Goal: Register for event/course

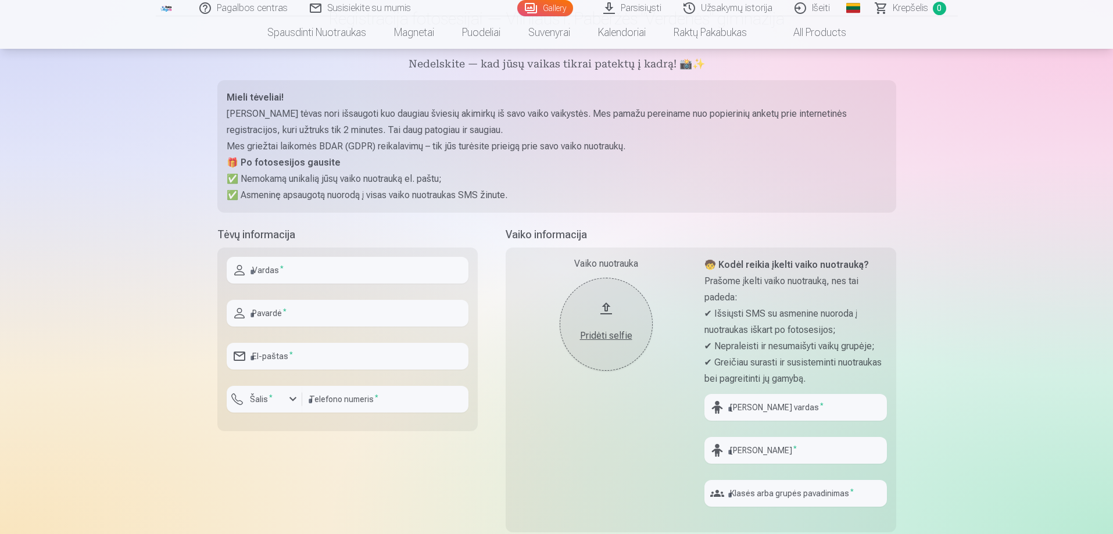
scroll to position [116, 0]
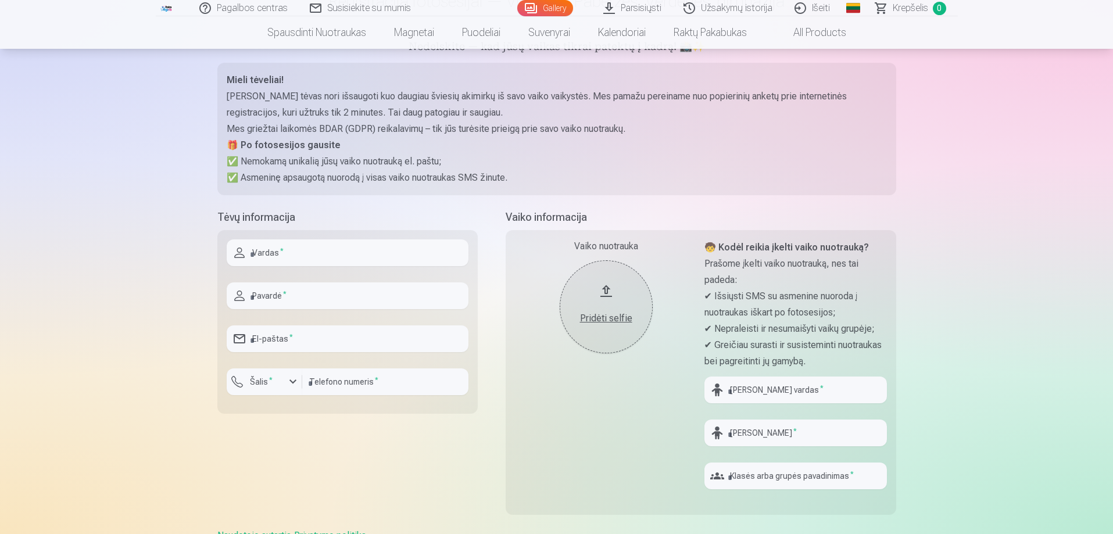
click at [309, 257] on input "text" at bounding box center [348, 252] width 242 height 27
type input "*****"
click at [281, 292] on input "text" at bounding box center [348, 295] width 242 height 27
type input "**********"
click at [295, 344] on input "email" at bounding box center [348, 339] width 242 height 27
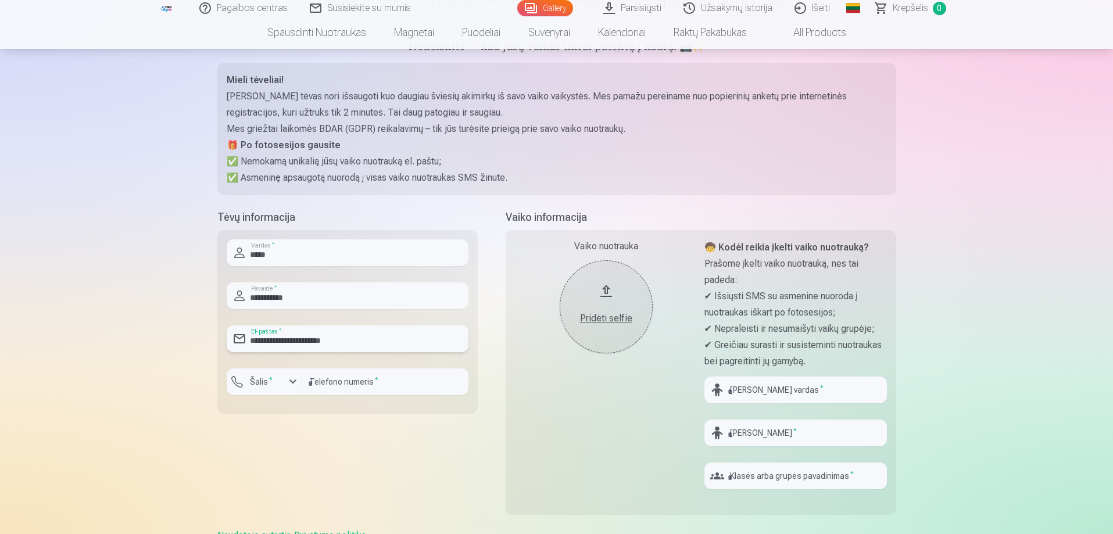
type input "**********"
click at [349, 388] on input "number" at bounding box center [385, 382] width 166 height 27
type input "********"
click at [291, 381] on div "button" at bounding box center [293, 382] width 14 height 14
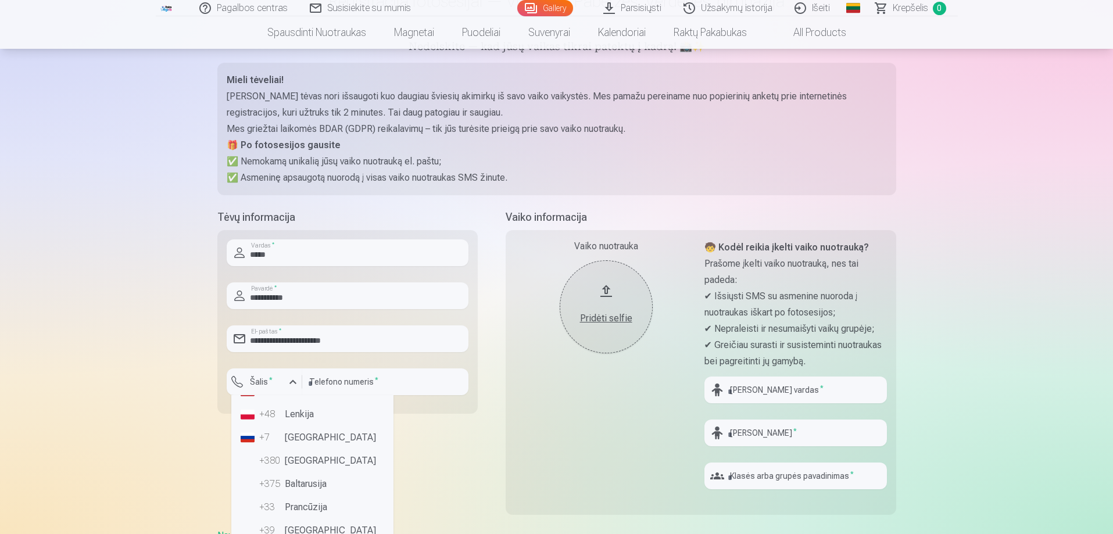
scroll to position [58, 0]
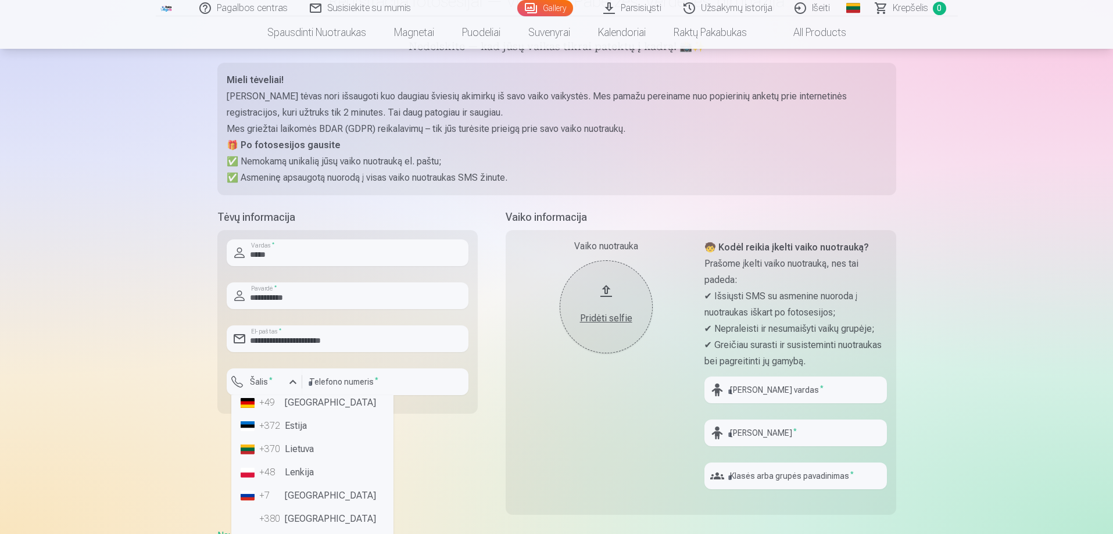
click at [293, 446] on li "+370 Lietuva" at bounding box center [312, 449] width 153 height 23
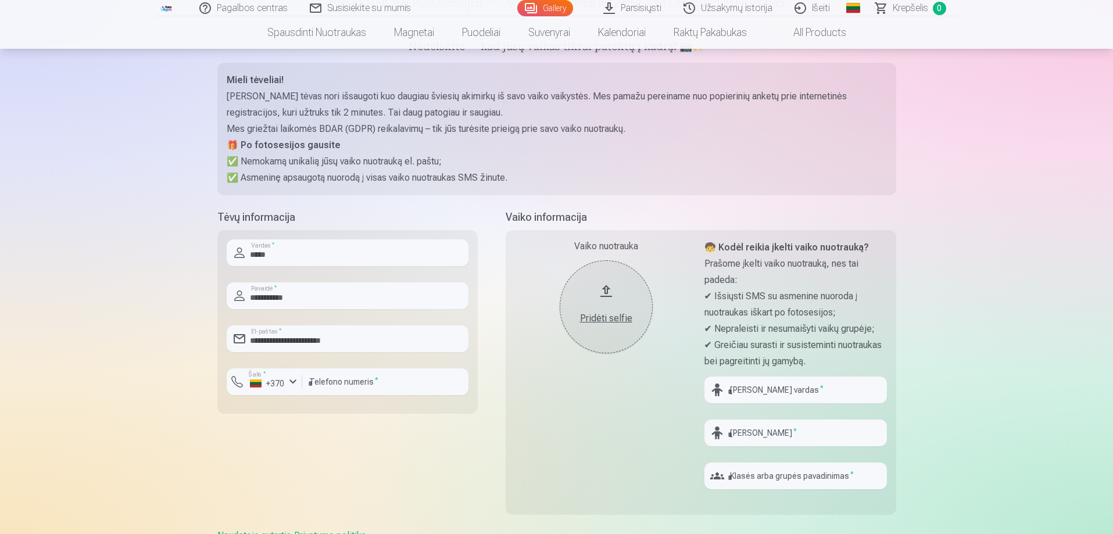
click at [618, 299] on button "Pridėti selfie" at bounding box center [606, 306] width 93 height 93
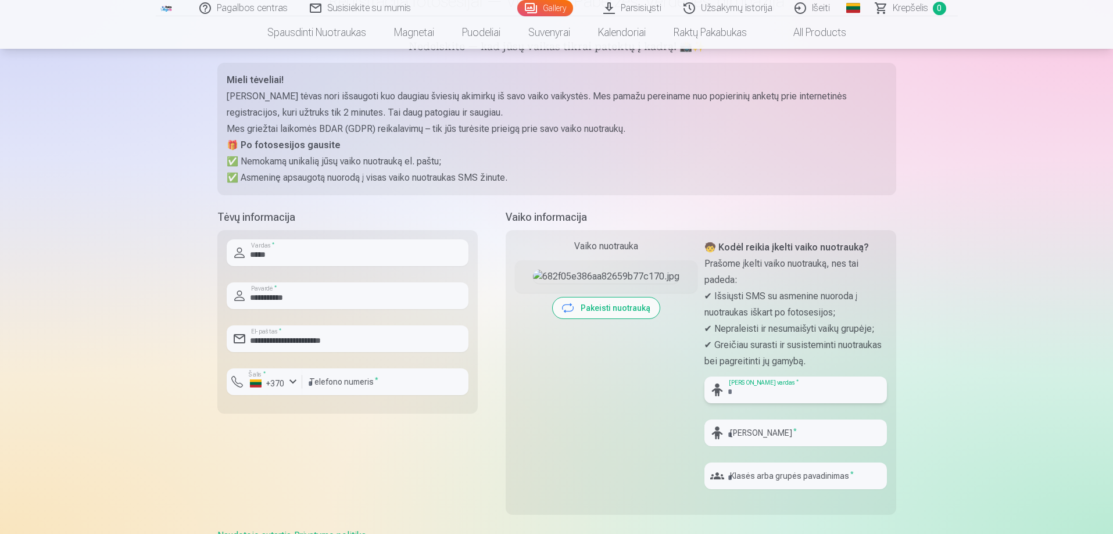
click at [766, 387] on input "text" at bounding box center [795, 390] width 183 height 27
type input "*****"
click at [768, 423] on input "text" at bounding box center [795, 433] width 183 height 27
type input "**********"
click at [767, 471] on input "text" at bounding box center [795, 476] width 183 height 27
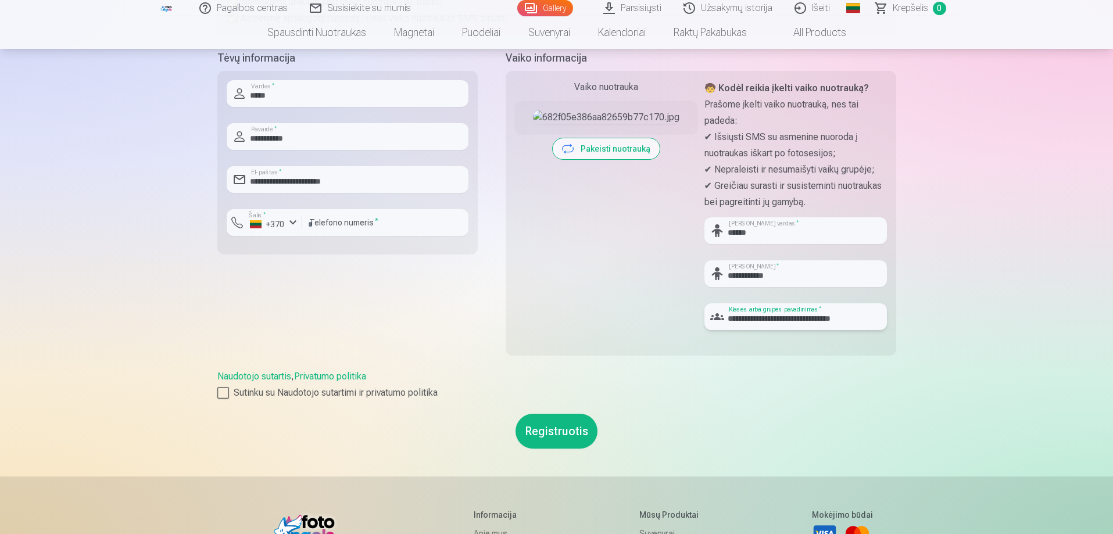
scroll to position [291, 0]
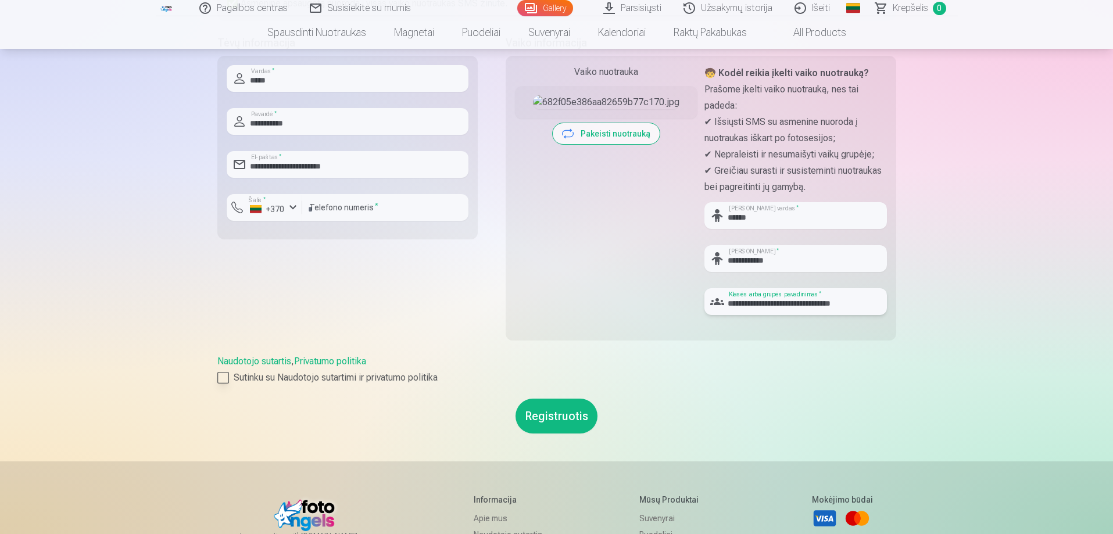
type input "**********"
click at [227, 377] on div at bounding box center [223, 378] width 12 height 12
click at [561, 417] on button "Registruotis" at bounding box center [557, 416] width 82 height 35
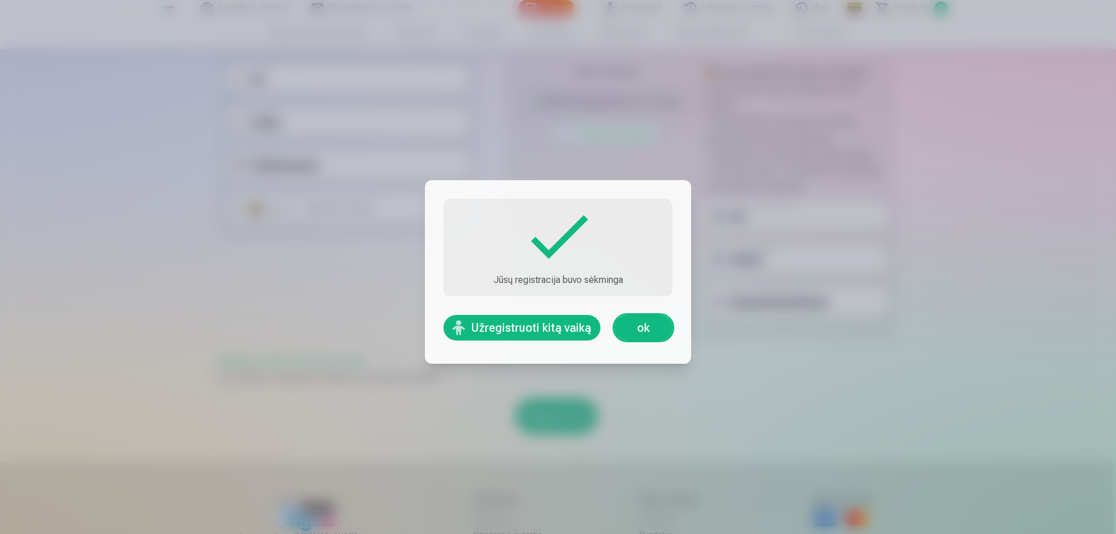
click at [512, 322] on button "Užregistruoti kitą vaiką" at bounding box center [522, 328] width 157 height 26
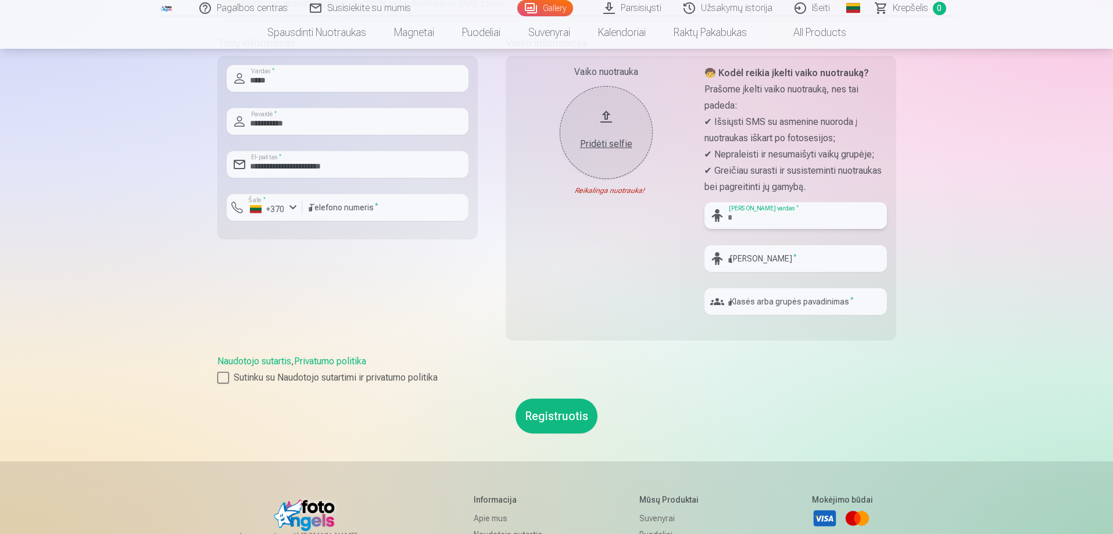
click at [764, 213] on input "text" at bounding box center [795, 215] width 183 height 27
type input "*****"
click at [802, 251] on input "text" at bounding box center [795, 258] width 183 height 27
type input "**********"
click at [792, 302] on input "text" at bounding box center [795, 301] width 183 height 27
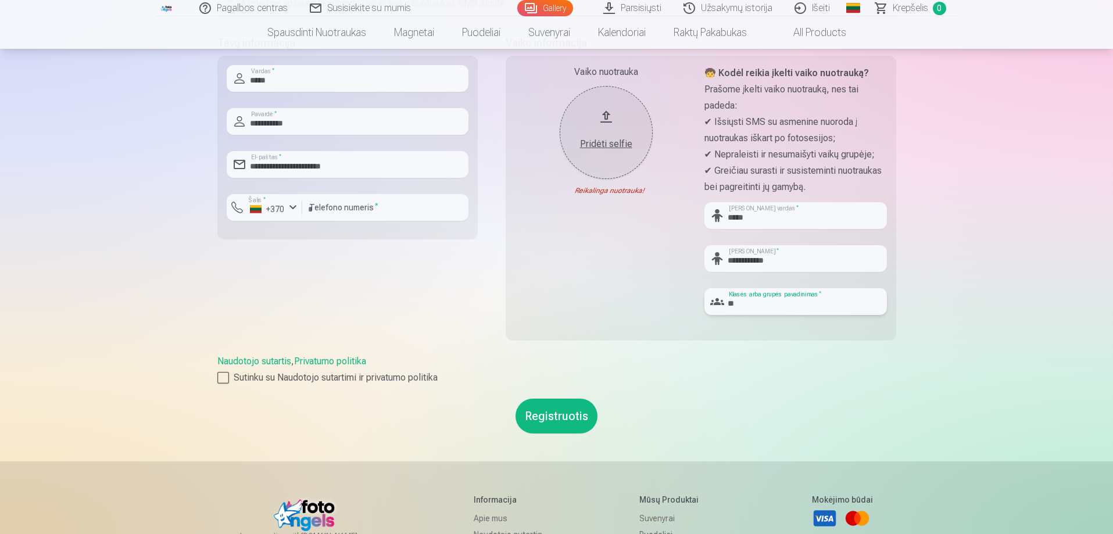
type input "*"
type input "**********"
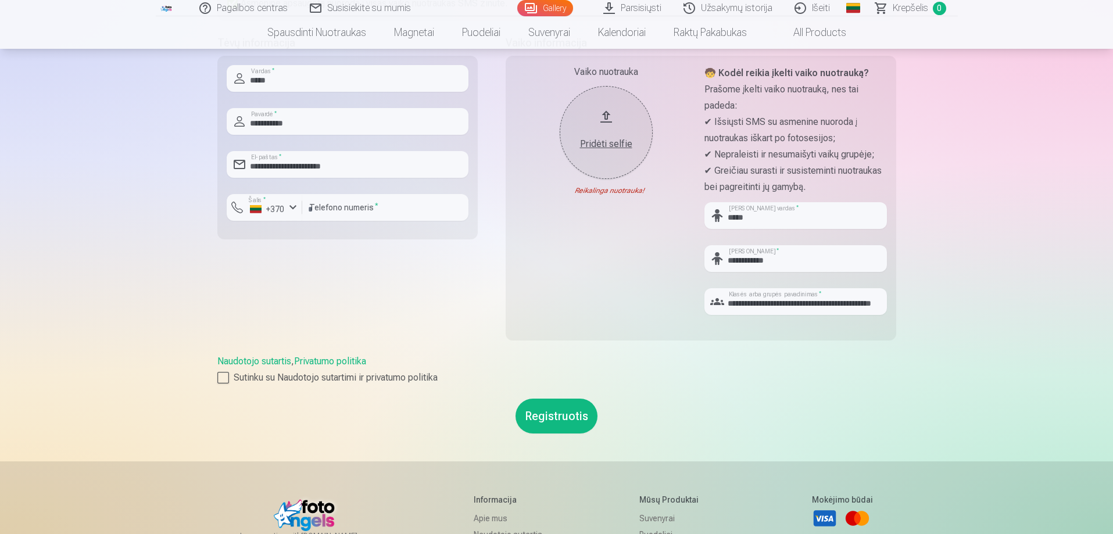
click at [599, 138] on div "Pridėti selfie" at bounding box center [606, 144] width 70 height 14
click at [617, 119] on button "Pridėti selfie" at bounding box center [606, 132] width 93 height 93
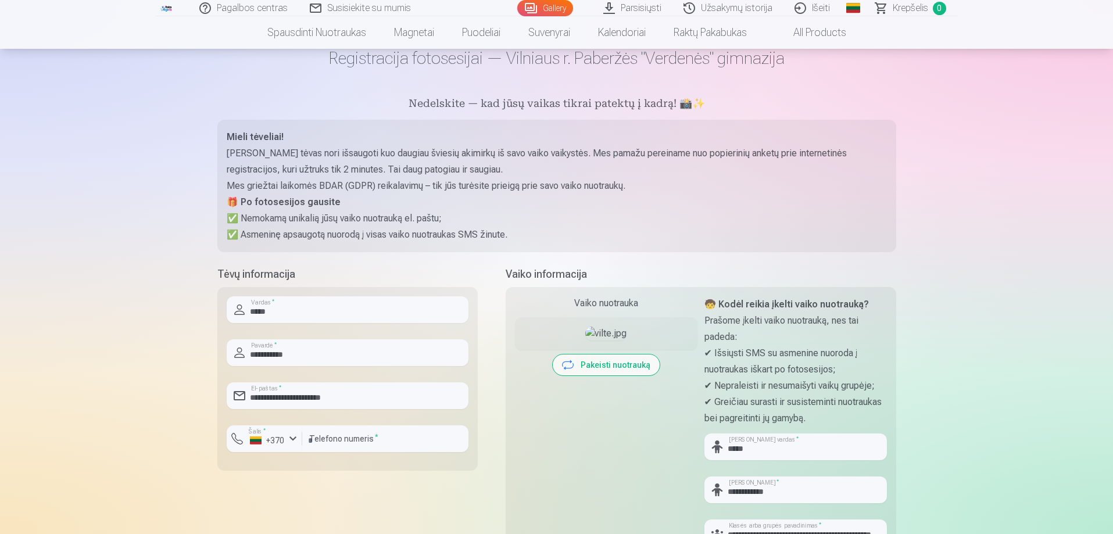
scroll to position [58, 0]
click at [599, 342] on img at bounding box center [605, 335] width 41 height 14
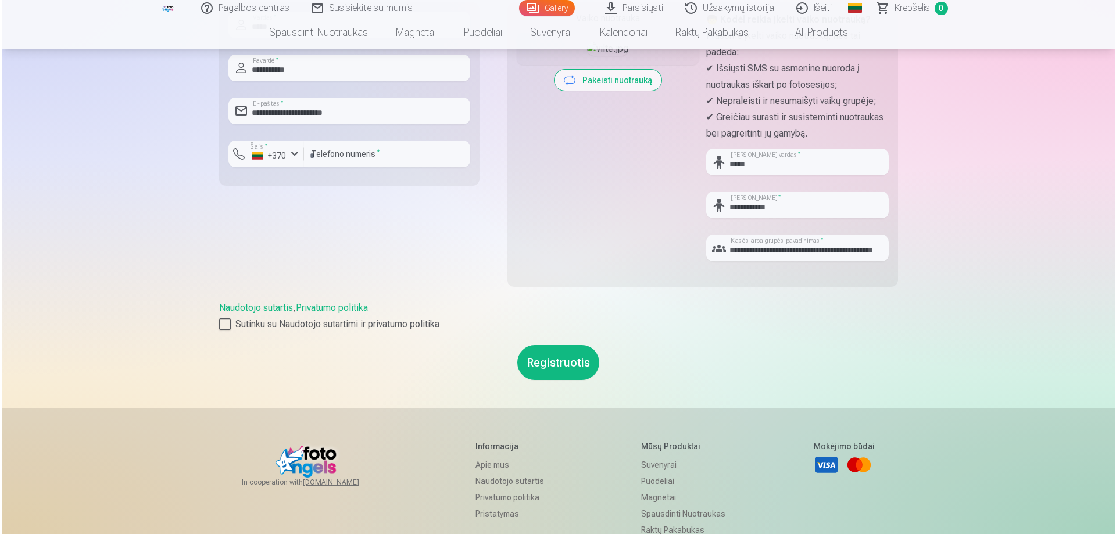
scroll to position [349, 0]
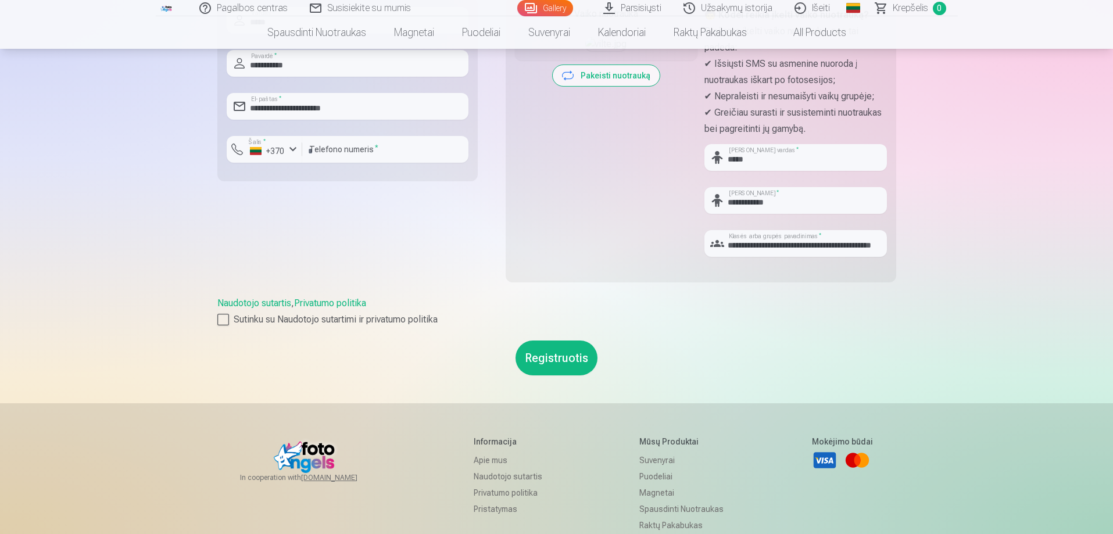
click at [558, 359] on button "Registruotis" at bounding box center [557, 358] width 82 height 35
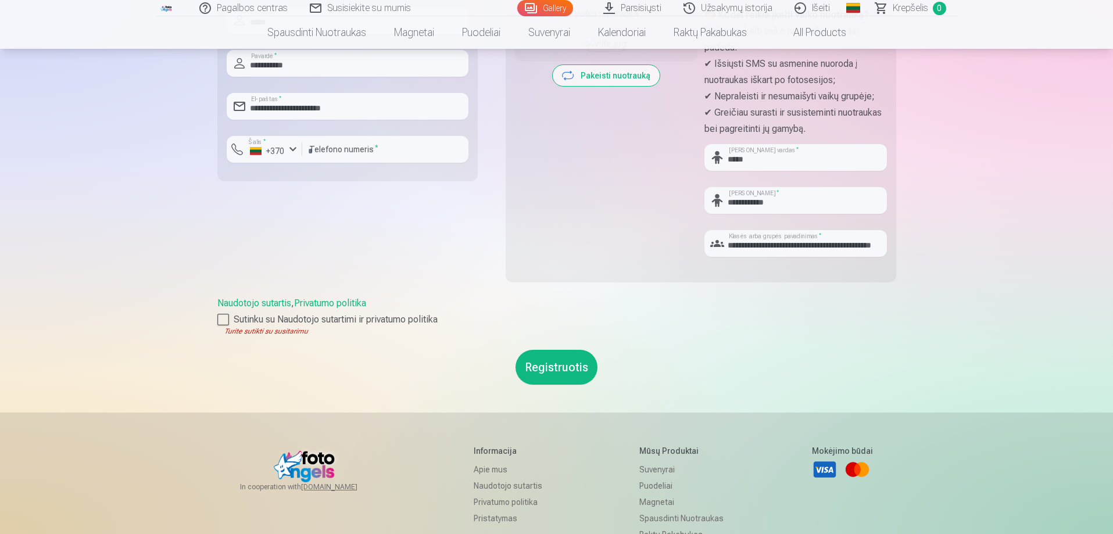
drag, startPoint x: 227, startPoint y: 319, endPoint x: 438, endPoint y: 344, distance: 213.1
click at [227, 320] on div at bounding box center [223, 320] width 12 height 12
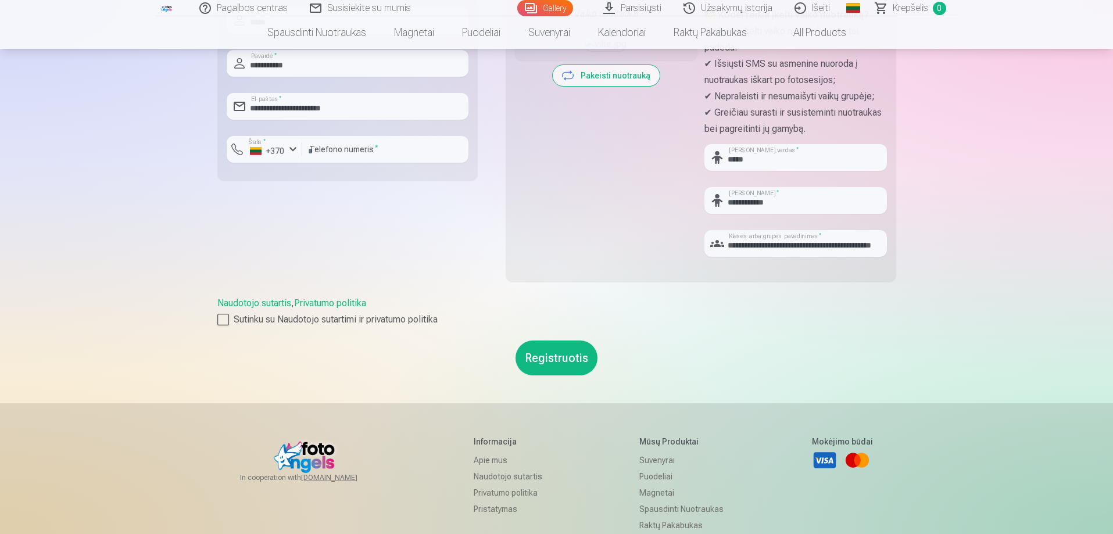
click at [566, 360] on button "Registruotis" at bounding box center [557, 358] width 82 height 35
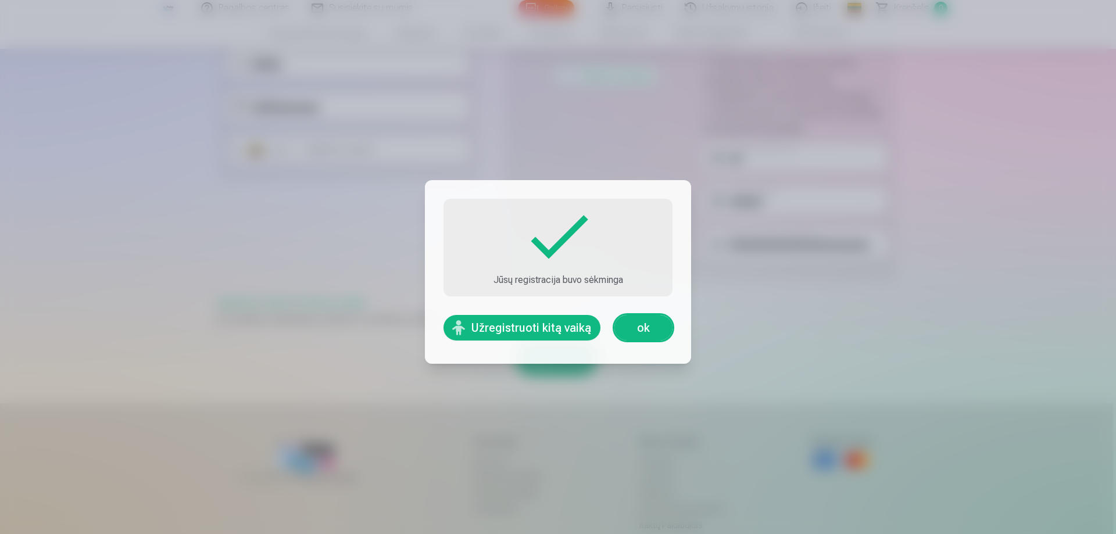
click at [632, 341] on div "Užregistruoti kitą vaiką ok" at bounding box center [558, 327] width 229 height 35
click at [641, 328] on link "ok" at bounding box center [643, 328] width 58 height 26
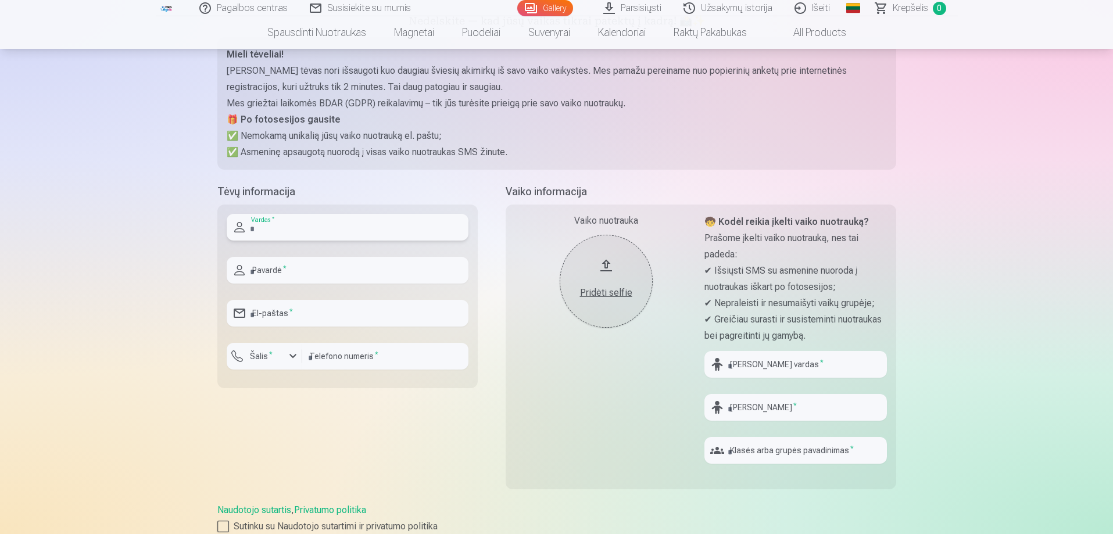
scroll to position [116, 0]
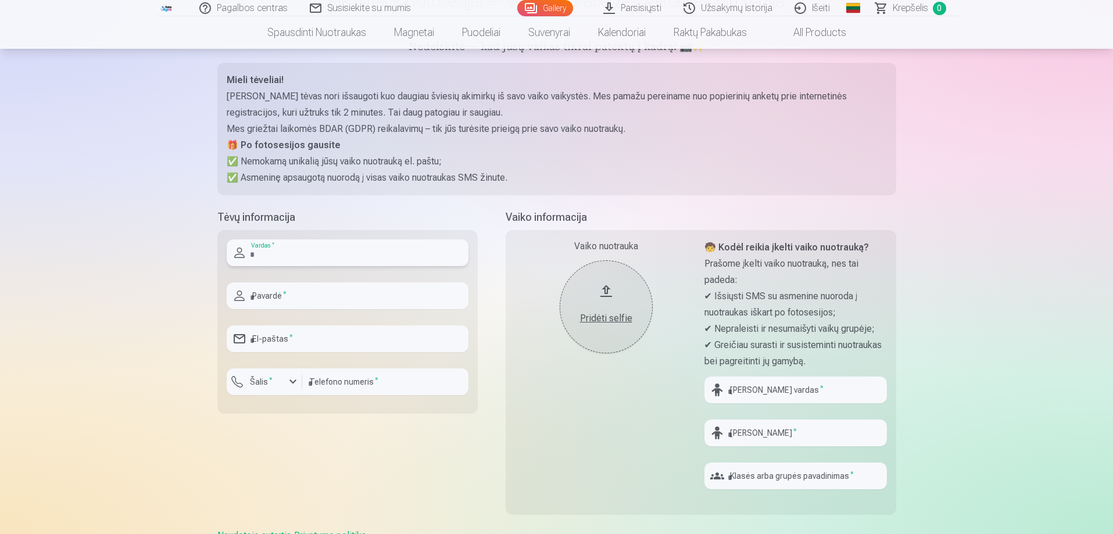
click at [337, 251] on input "text" at bounding box center [348, 252] width 242 height 27
type input "****"
click at [323, 302] on input "text" at bounding box center [348, 295] width 242 height 27
type input "*********"
click at [331, 329] on input "email" at bounding box center [348, 339] width 242 height 27
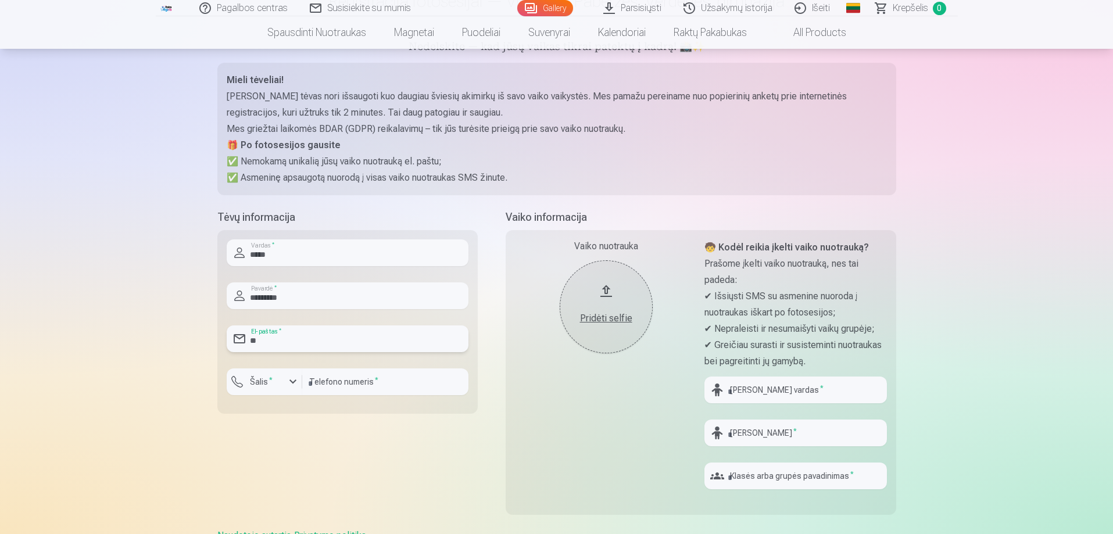
type input "*"
type input "**********"
drag, startPoint x: 332, startPoint y: 391, endPoint x: 294, endPoint y: 368, distance: 45.1
click at [321, 378] on input "number" at bounding box center [385, 382] width 166 height 27
click at [291, 379] on div "button" at bounding box center [293, 382] width 14 height 14
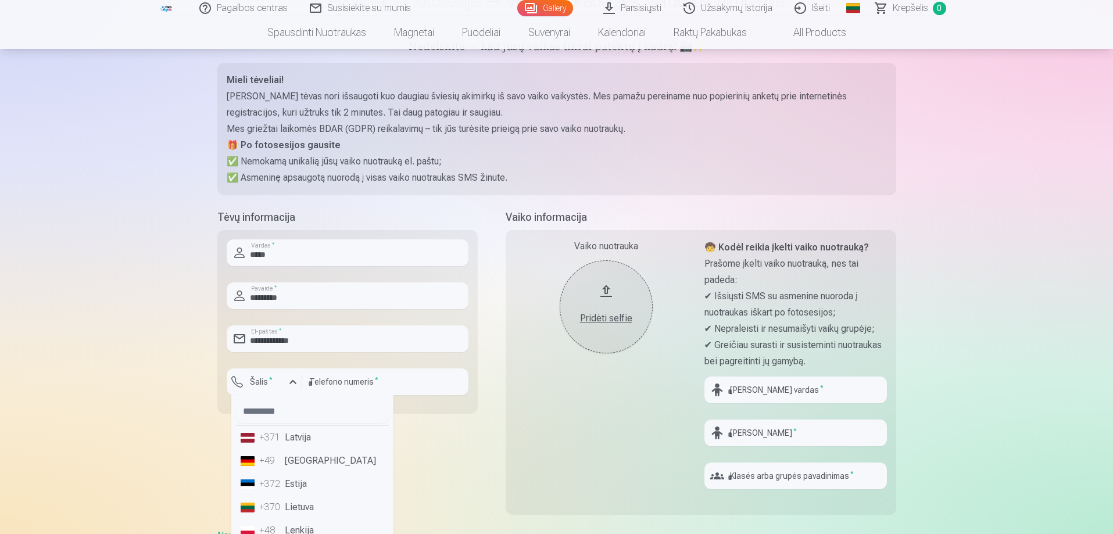
click at [278, 502] on div "+370" at bounding box center [270, 507] width 23 height 14
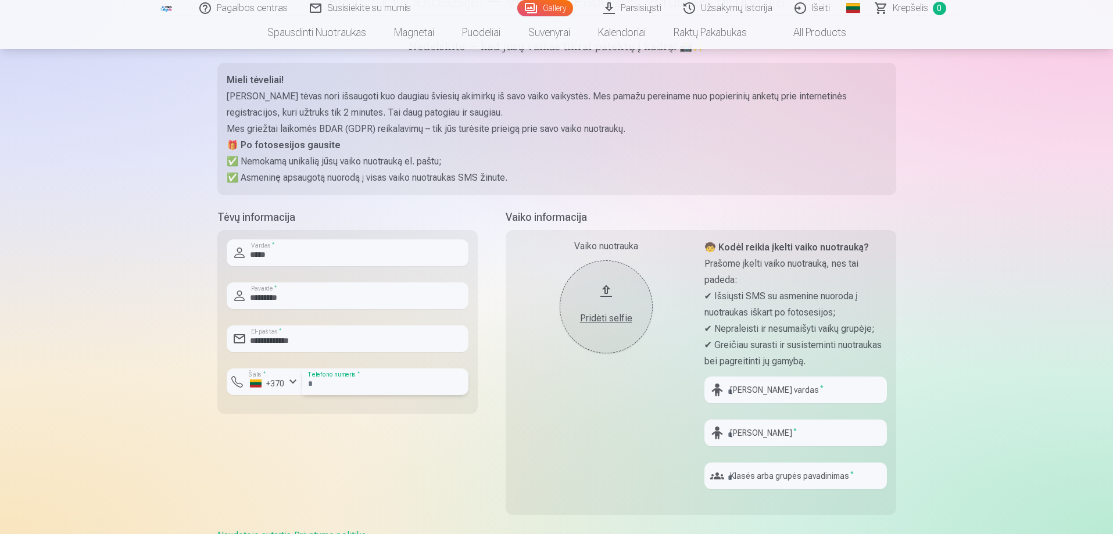
click at [328, 376] on input "number" at bounding box center [385, 382] width 166 height 27
type input "********"
click at [767, 390] on input "text" at bounding box center [795, 390] width 183 height 27
type input "********"
click at [767, 431] on input "text" at bounding box center [795, 433] width 183 height 27
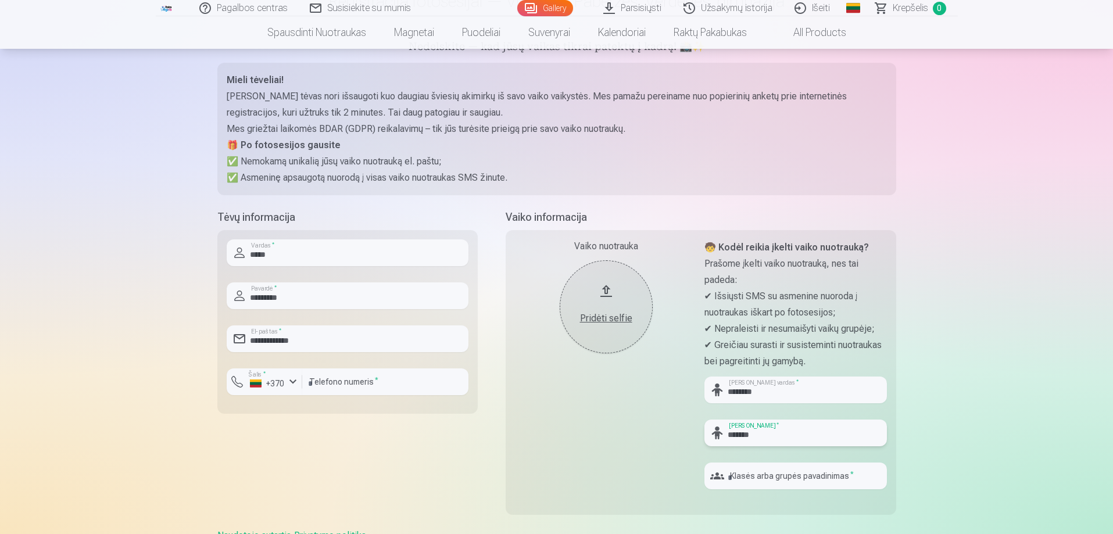
type input "*******"
click at [807, 478] on input "text" at bounding box center [795, 476] width 183 height 27
type input "**********"
click at [616, 314] on div "Pridėti selfie" at bounding box center [606, 319] width 70 height 14
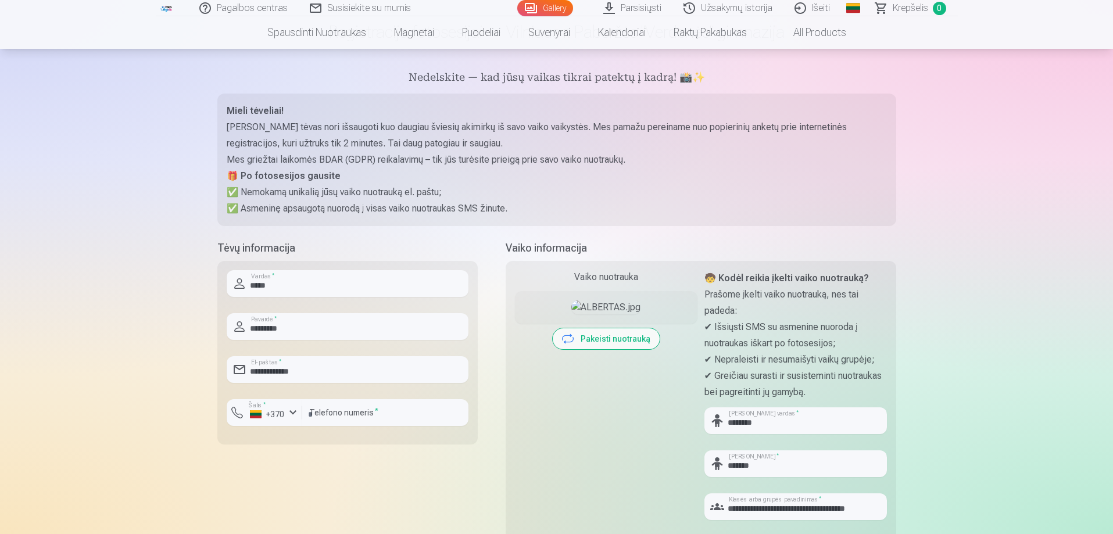
scroll to position [174, 0]
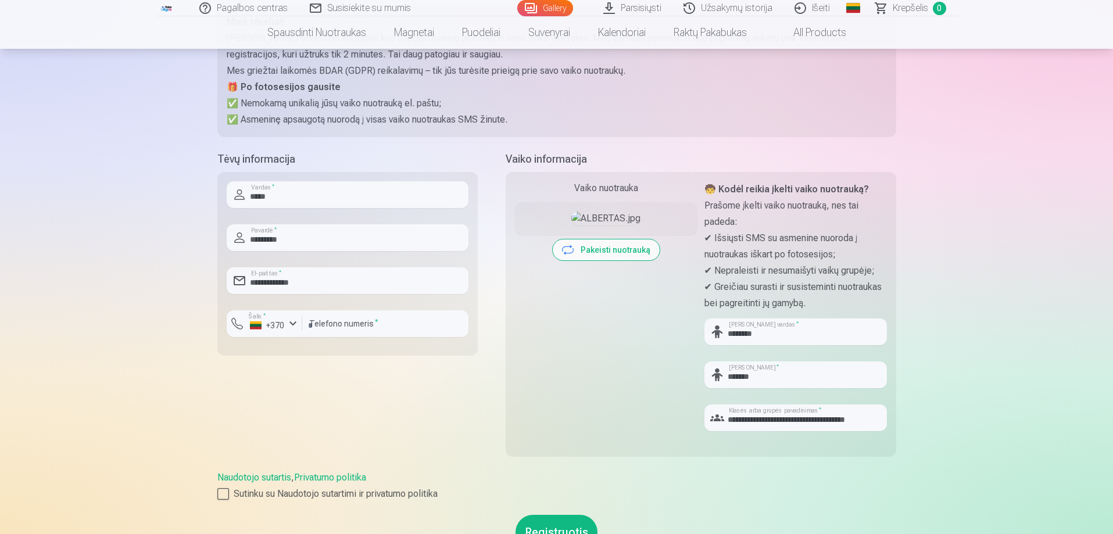
click at [531, 522] on button "Registruotis" at bounding box center [557, 532] width 82 height 35
click at [614, 260] on button "Pakeisti nuotrauką" at bounding box center [606, 249] width 107 height 21
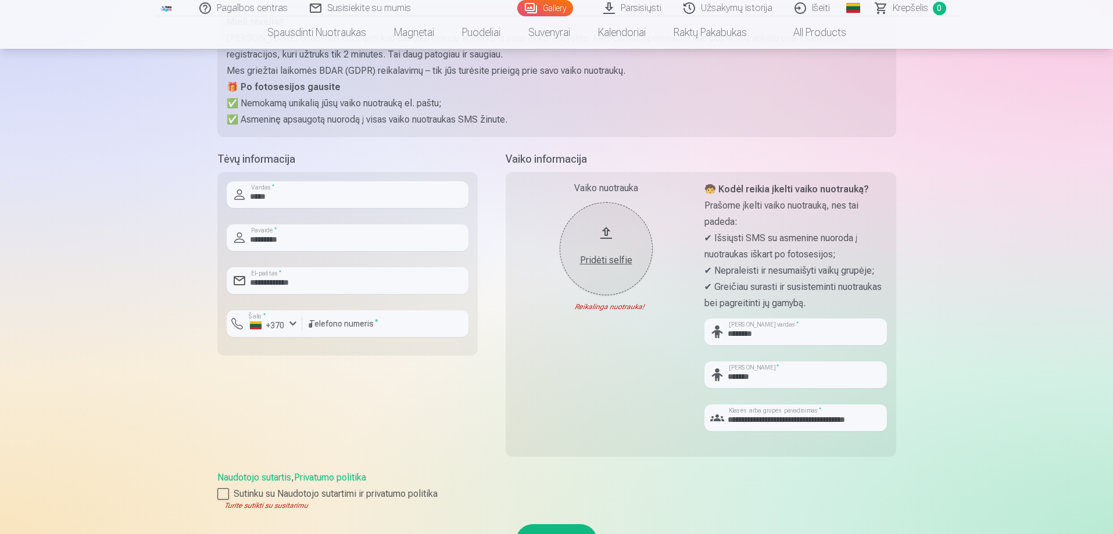
click at [595, 245] on button "Pridėti selfie" at bounding box center [606, 248] width 93 height 93
click at [590, 260] on button "Pakeisti nuotrauką" at bounding box center [606, 249] width 107 height 21
click at [614, 243] on button "Pridėti selfie" at bounding box center [606, 248] width 93 height 93
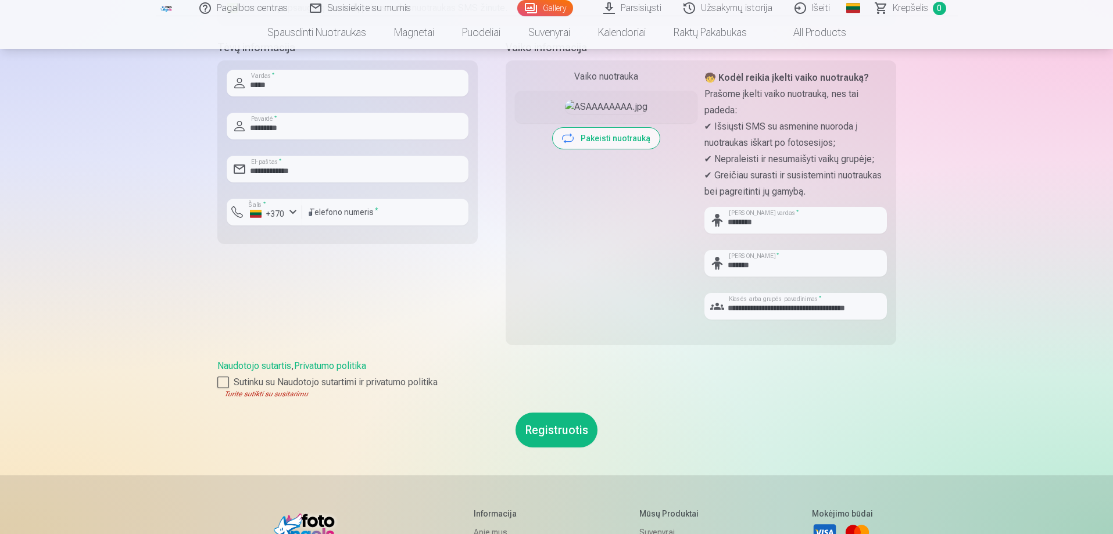
scroll to position [291, 0]
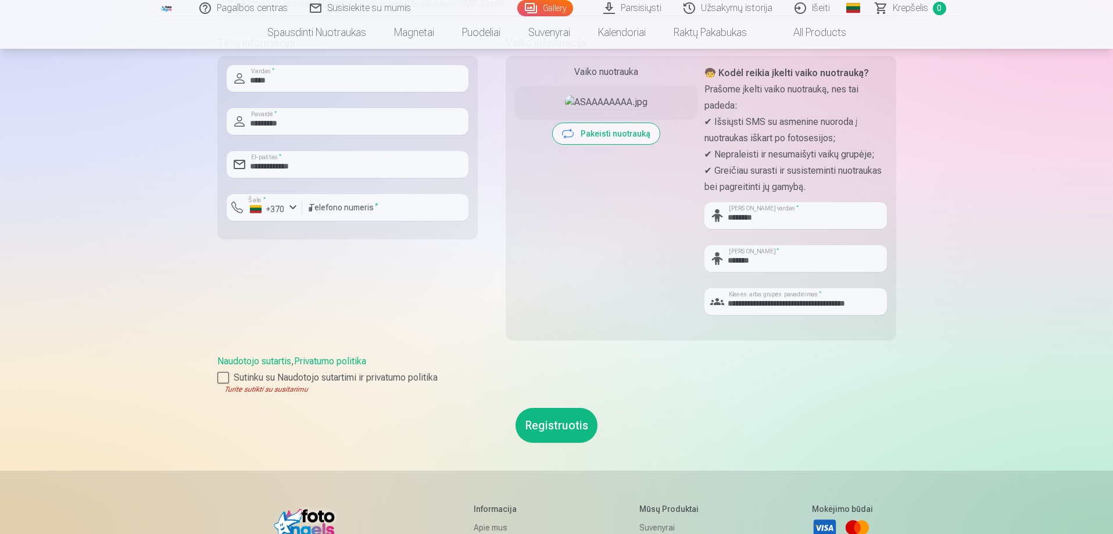
click at [548, 433] on button "Registruotis" at bounding box center [557, 425] width 82 height 35
click at [227, 380] on div at bounding box center [223, 378] width 12 height 12
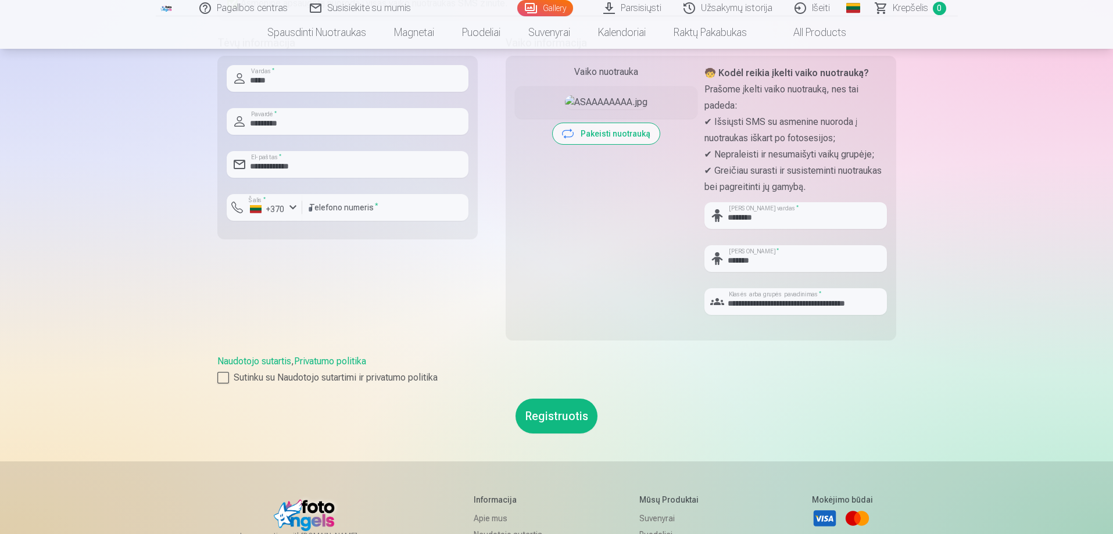
drag, startPoint x: 567, startPoint y: 427, endPoint x: 559, endPoint y: 426, distance: 8.7
click at [559, 426] on button "Registruotis" at bounding box center [557, 416] width 82 height 35
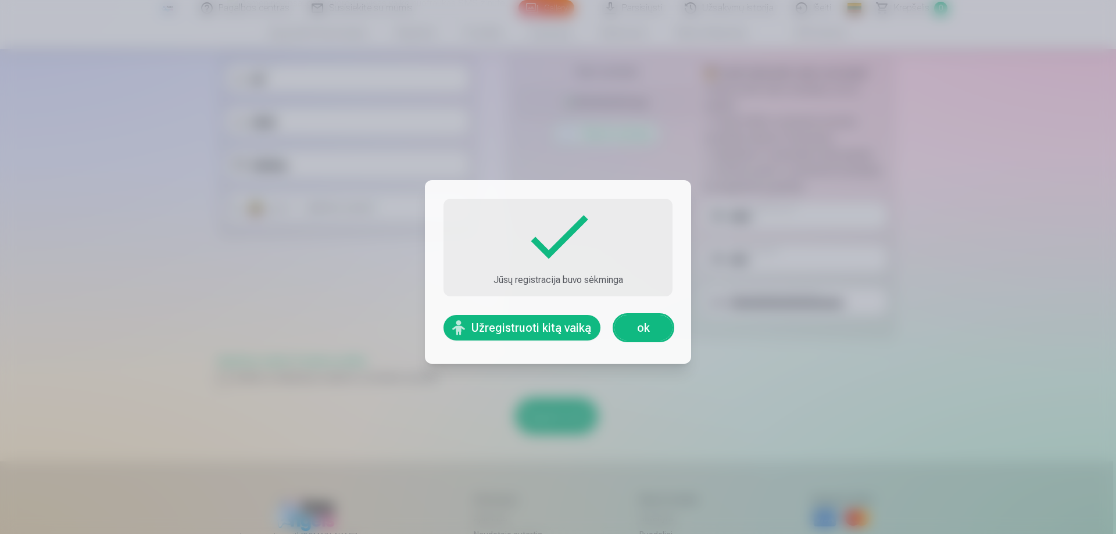
click at [553, 325] on button "Užregistruoti kitą vaiką" at bounding box center [522, 328] width 157 height 26
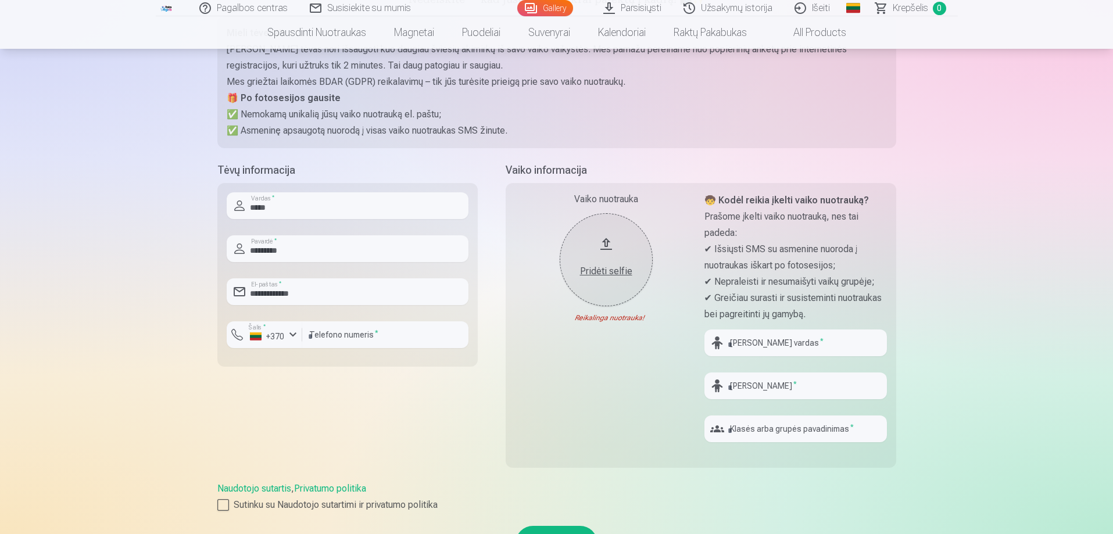
scroll to position [116, 0]
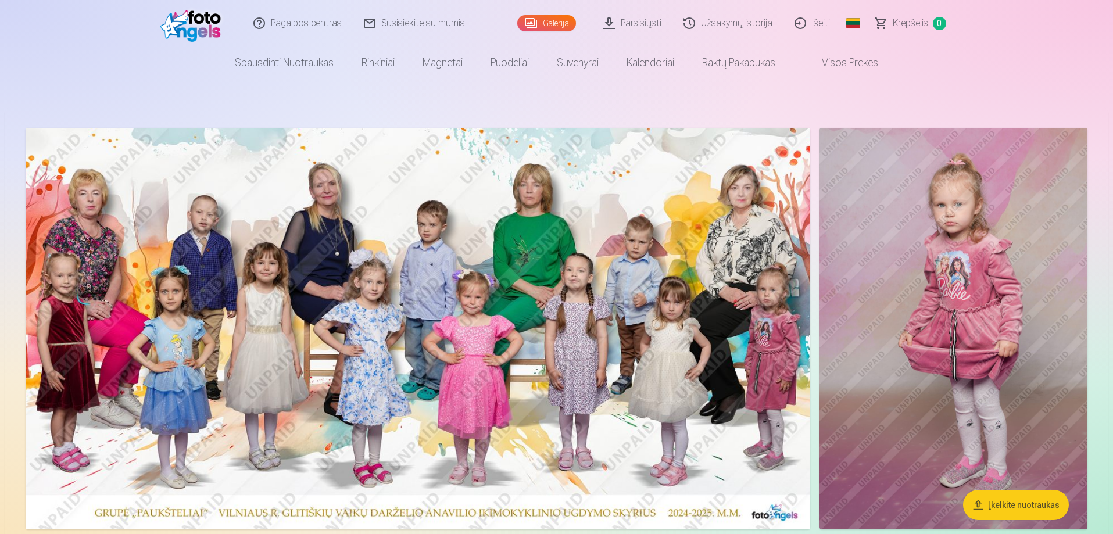
click at [548, 19] on link "Galerija" at bounding box center [546, 23] width 59 height 16
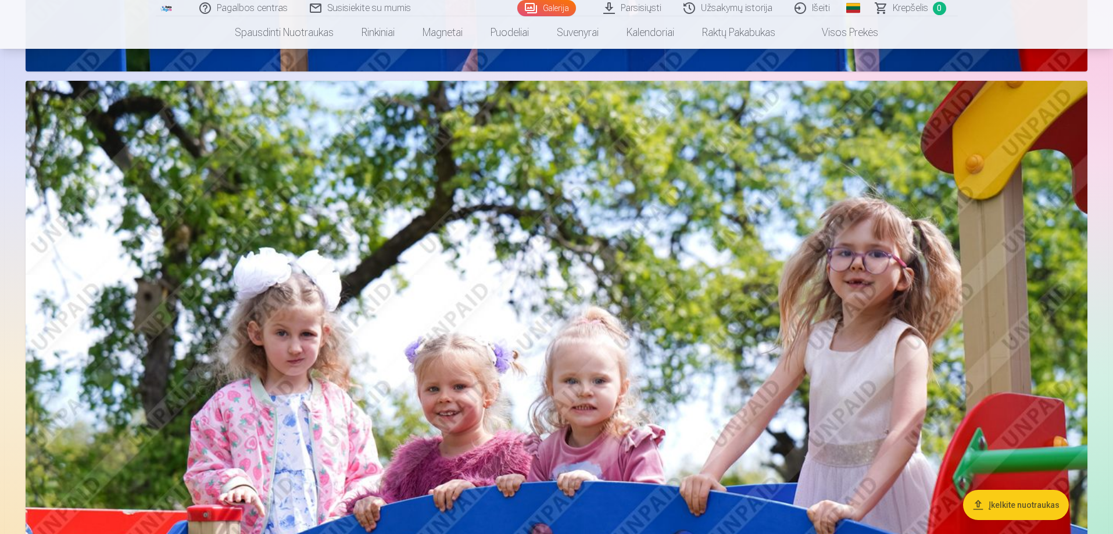
scroll to position [1804, 0]
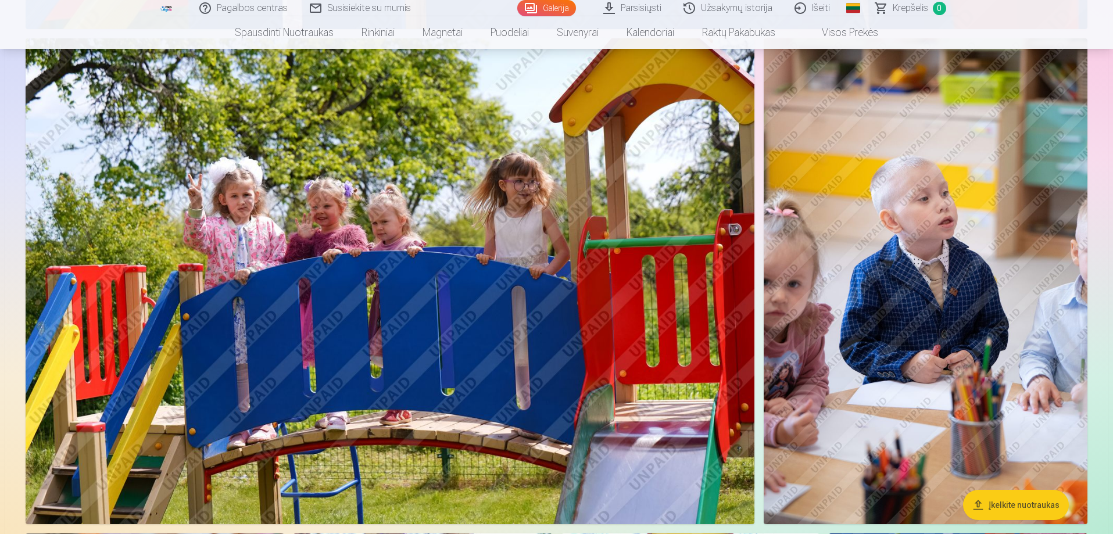
scroll to position [2441, 0]
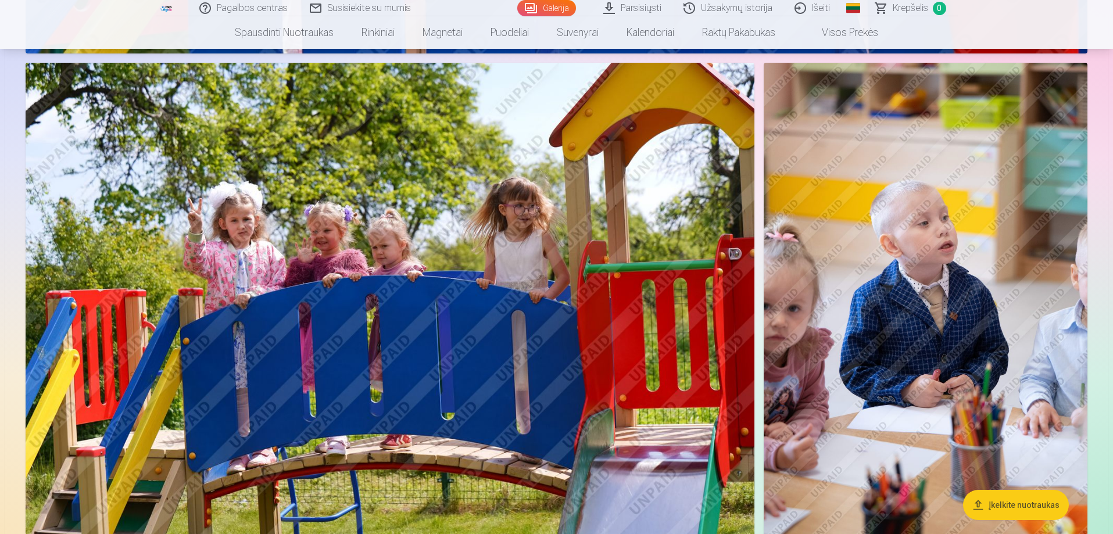
click at [250, 226] on img at bounding box center [390, 306] width 729 height 486
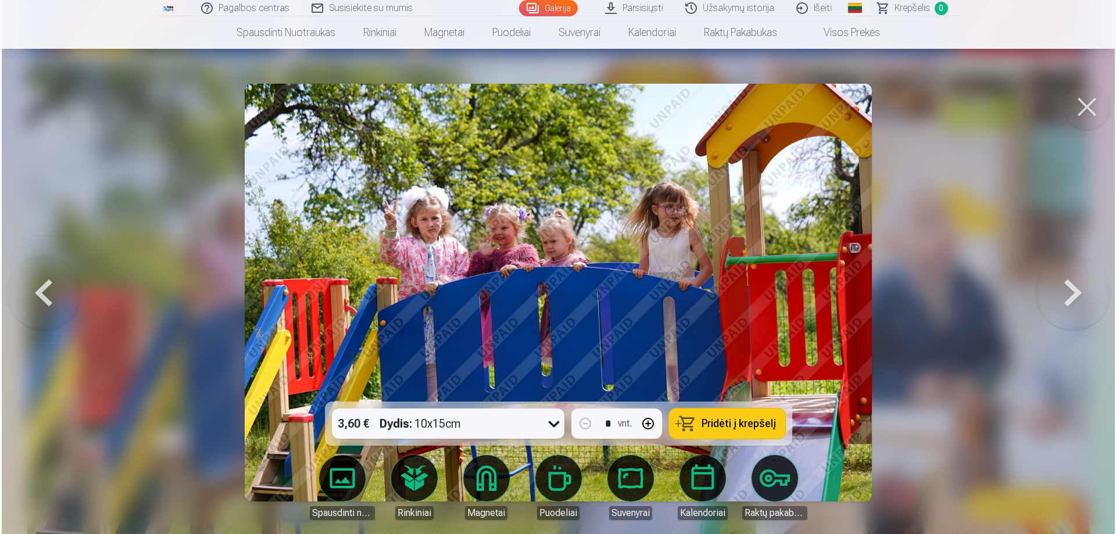
scroll to position [2445, 0]
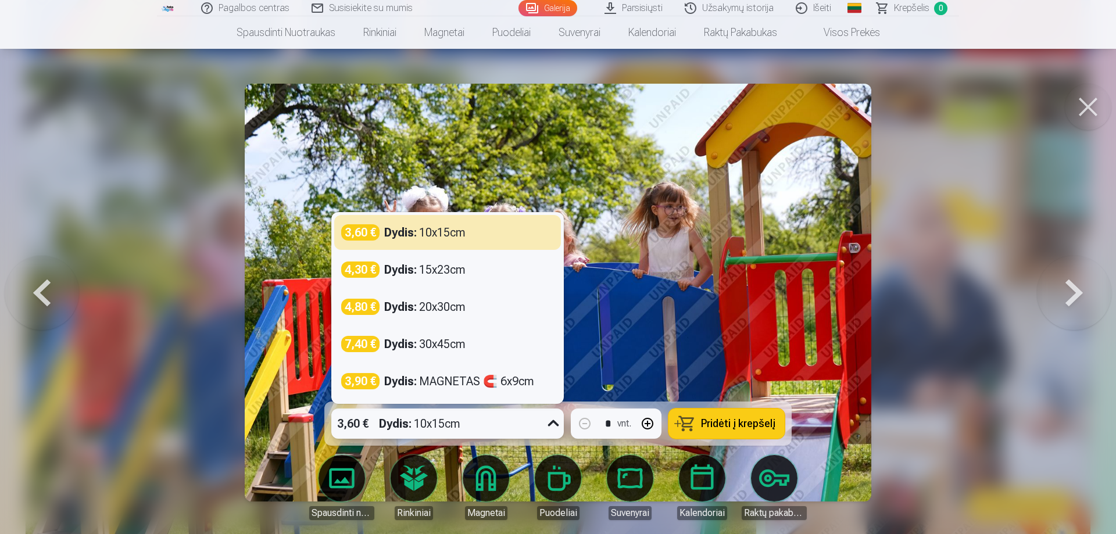
click at [548, 421] on icon at bounding box center [553, 423] width 19 height 19
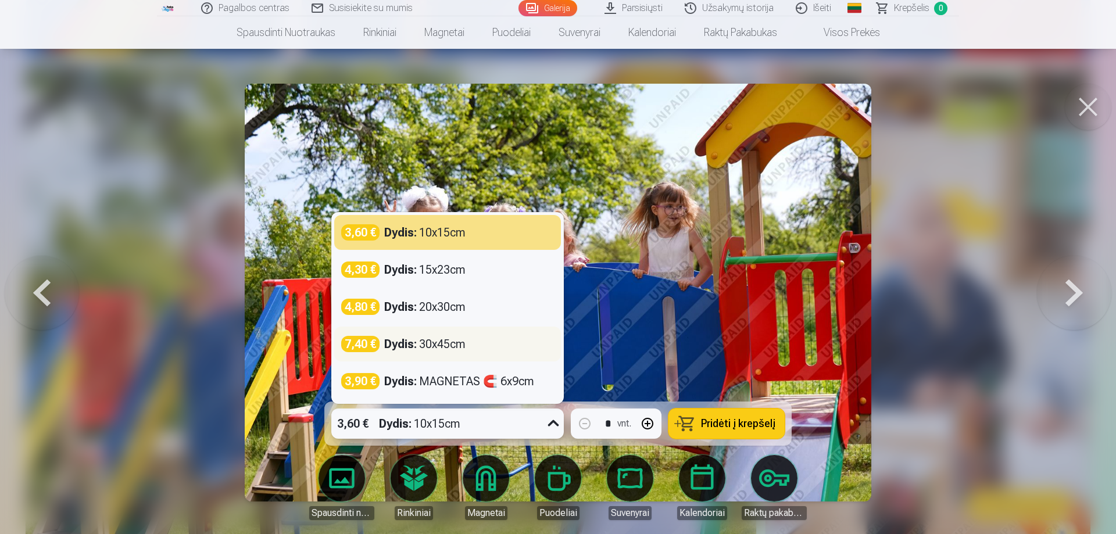
click at [409, 345] on strong "Dydis :" at bounding box center [400, 344] width 33 height 16
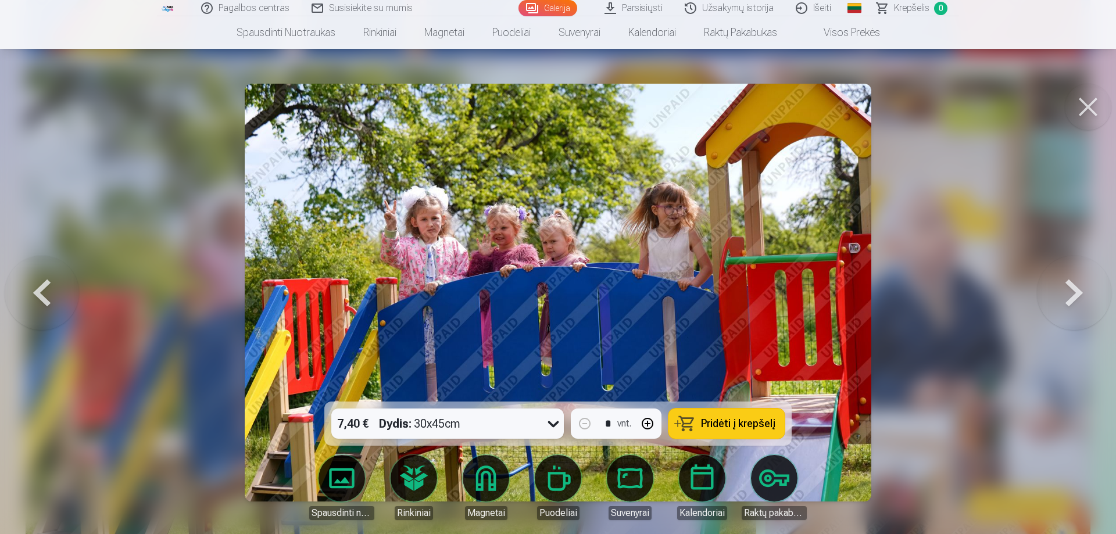
click at [1090, 103] on button at bounding box center [1088, 107] width 47 height 47
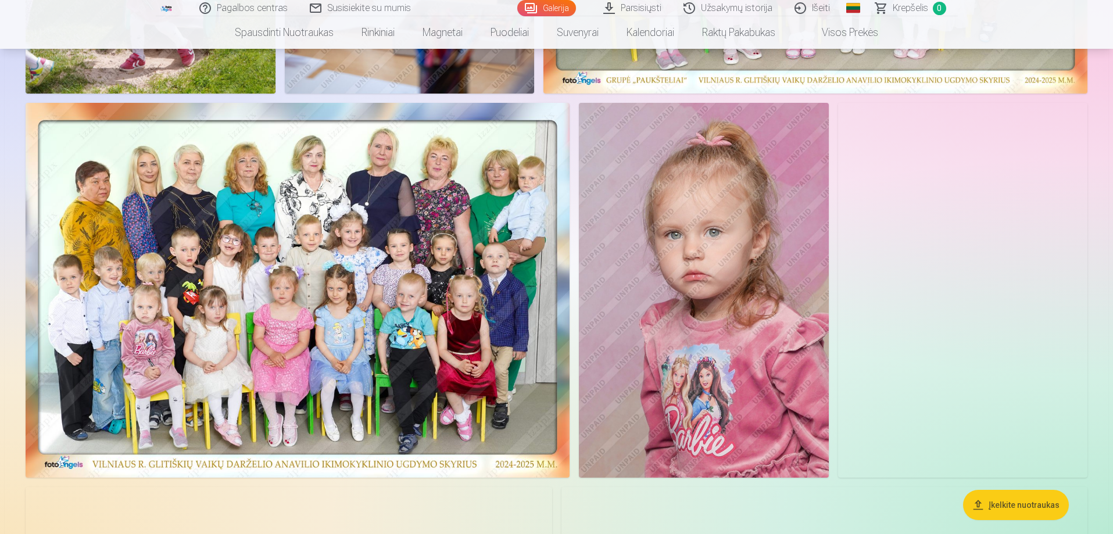
scroll to position [3662, 0]
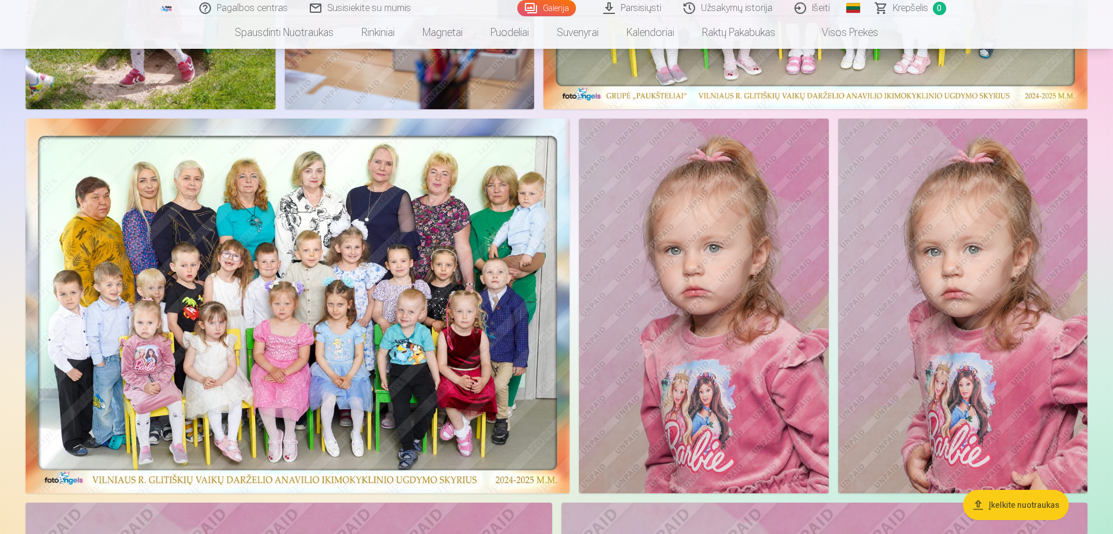
click at [151, 287] on img at bounding box center [298, 306] width 544 height 374
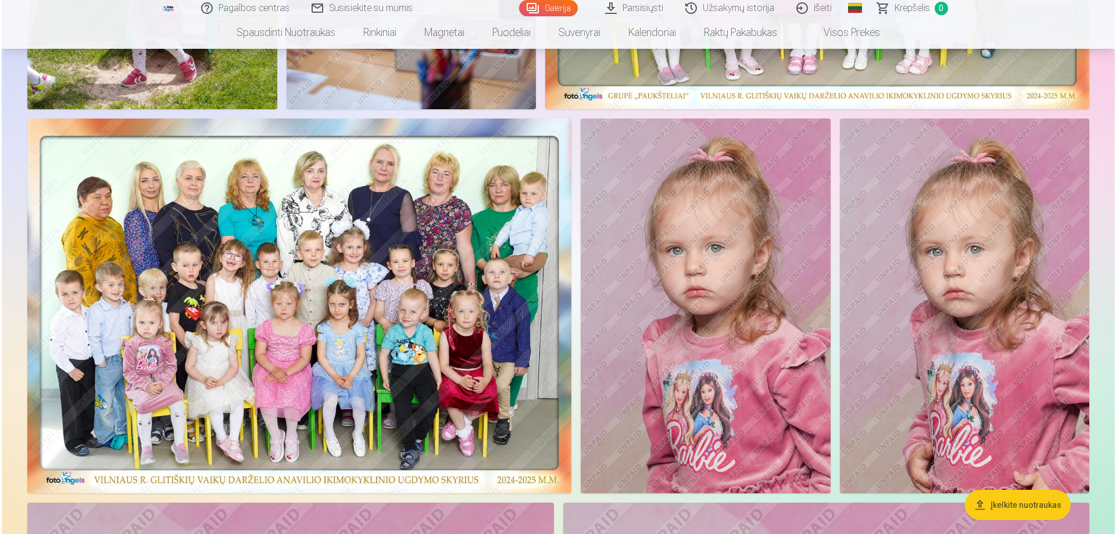
scroll to position [3671, 0]
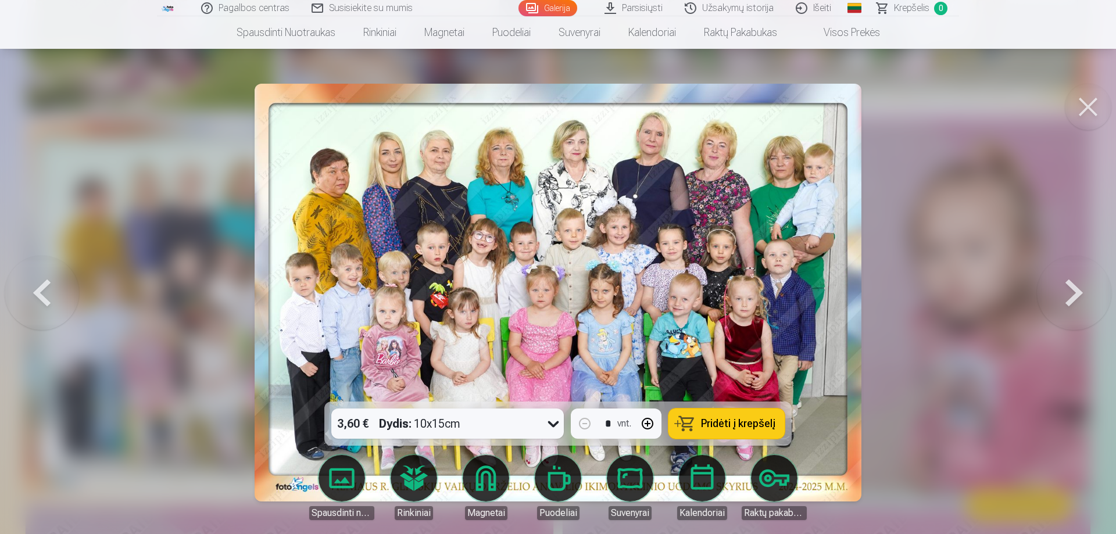
click at [1096, 106] on button at bounding box center [1088, 107] width 47 height 47
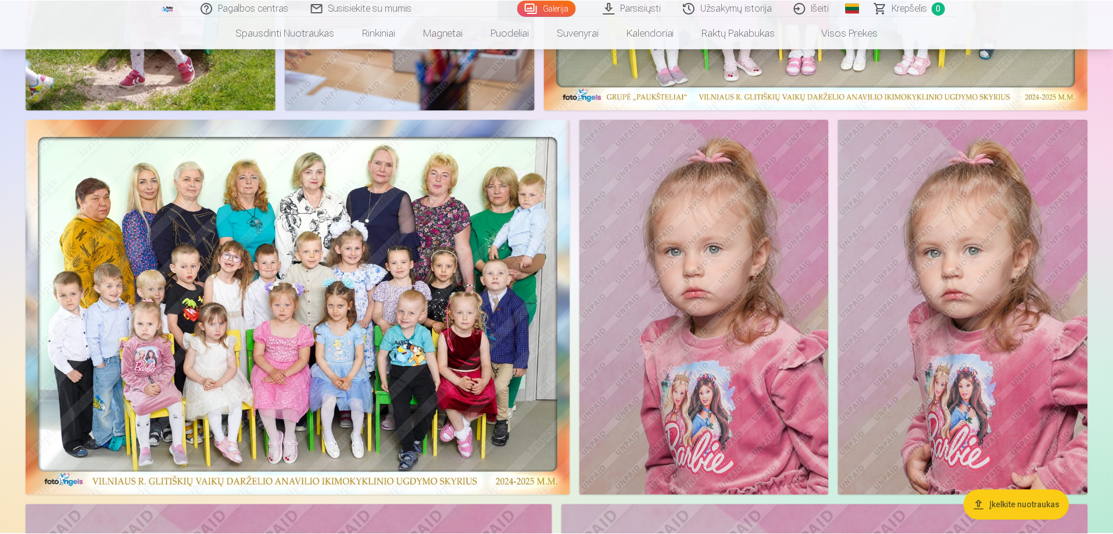
scroll to position [3662, 0]
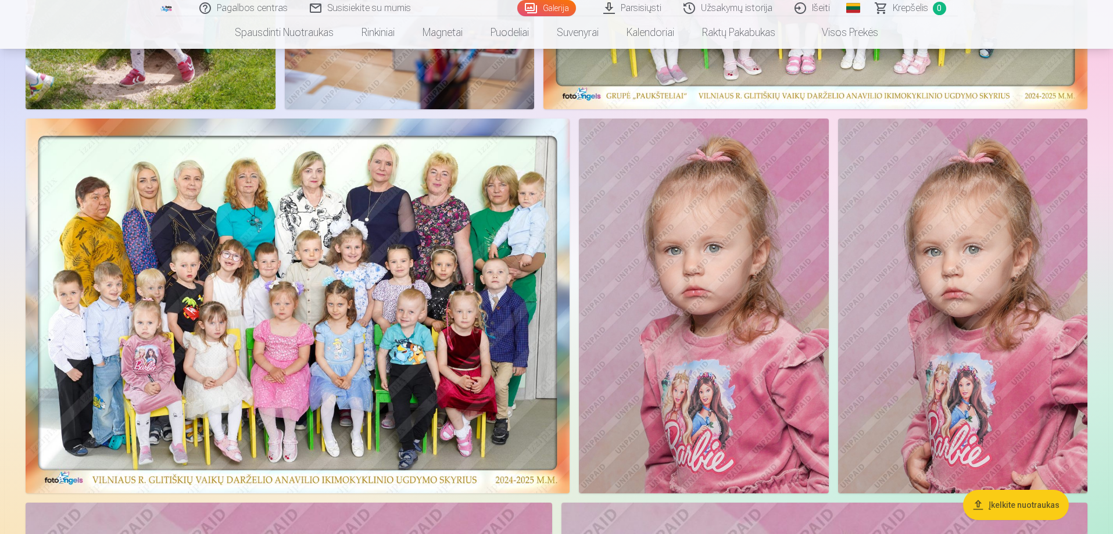
click at [206, 330] on img at bounding box center [298, 306] width 544 height 374
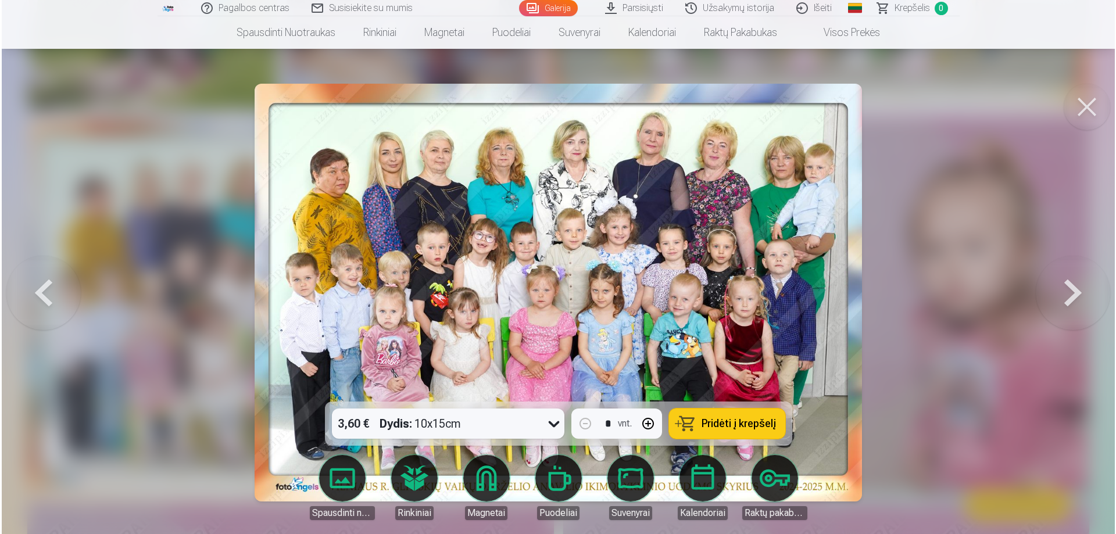
scroll to position [3671, 0]
click at [483, 239] on img at bounding box center [558, 293] width 607 height 418
click at [1088, 99] on button at bounding box center [1088, 107] width 47 height 47
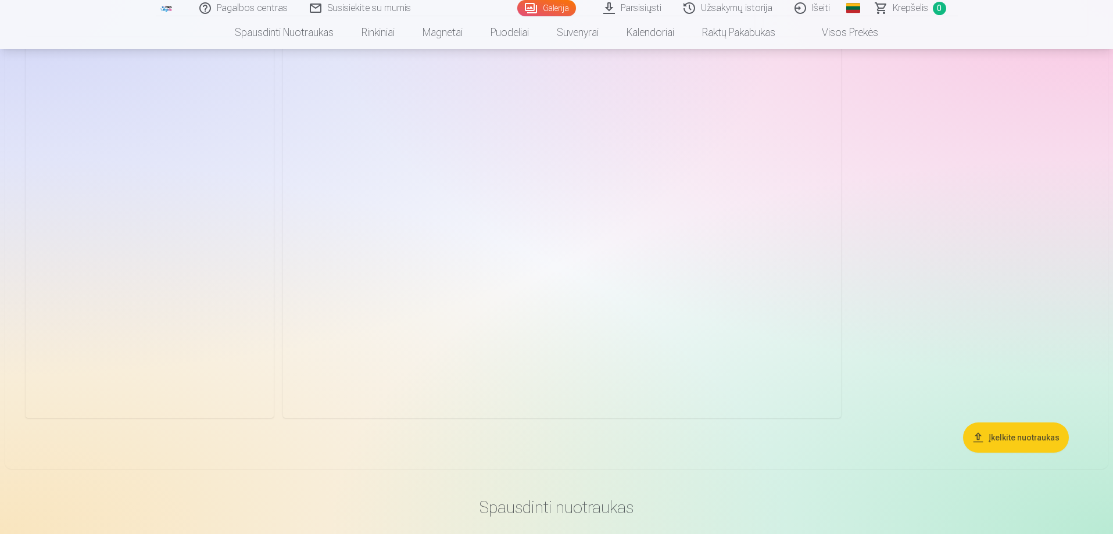
scroll to position [15345, 0]
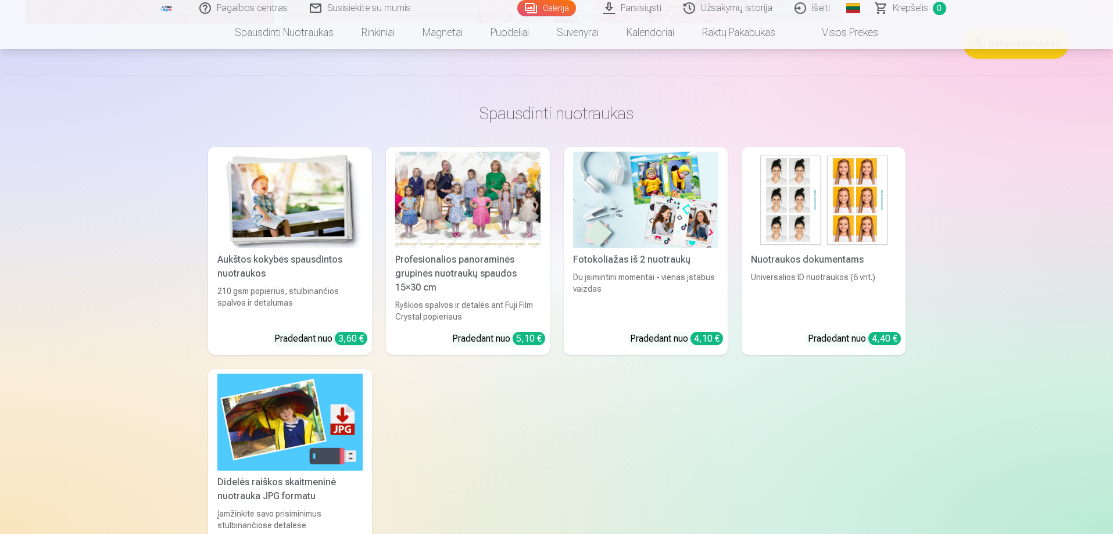
click at [509, 197] on div at bounding box center [467, 200] width 145 height 97
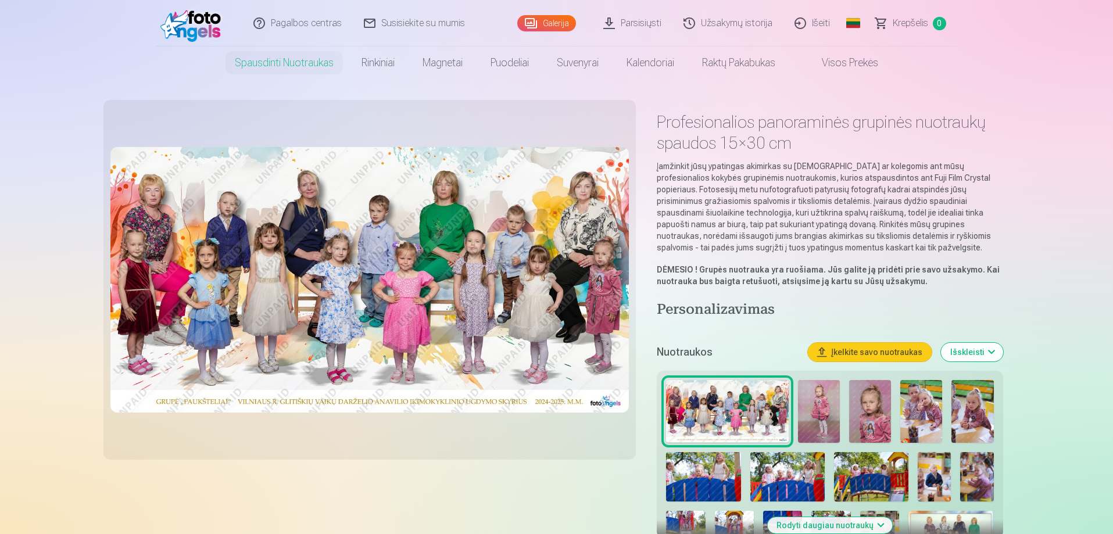
click at [725, 416] on img at bounding box center [727, 411] width 123 height 63
click at [133, 262] on img at bounding box center [369, 280] width 519 height 266
click at [283, 248] on img at bounding box center [369, 280] width 519 height 266
click at [718, 403] on img at bounding box center [727, 411] width 123 height 63
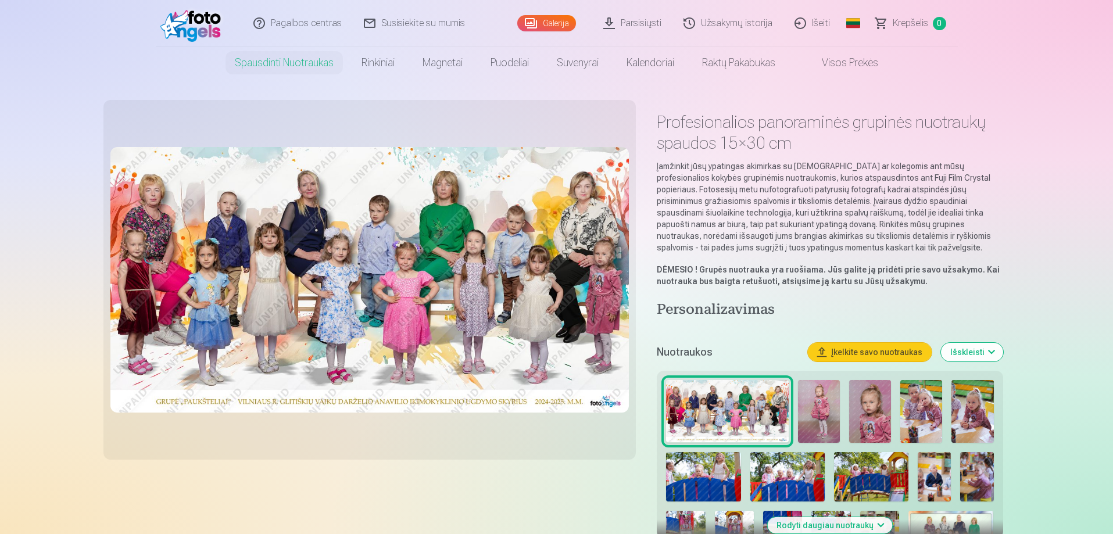
click at [718, 403] on img at bounding box center [727, 411] width 123 height 63
click at [757, 421] on img at bounding box center [727, 411] width 123 height 63
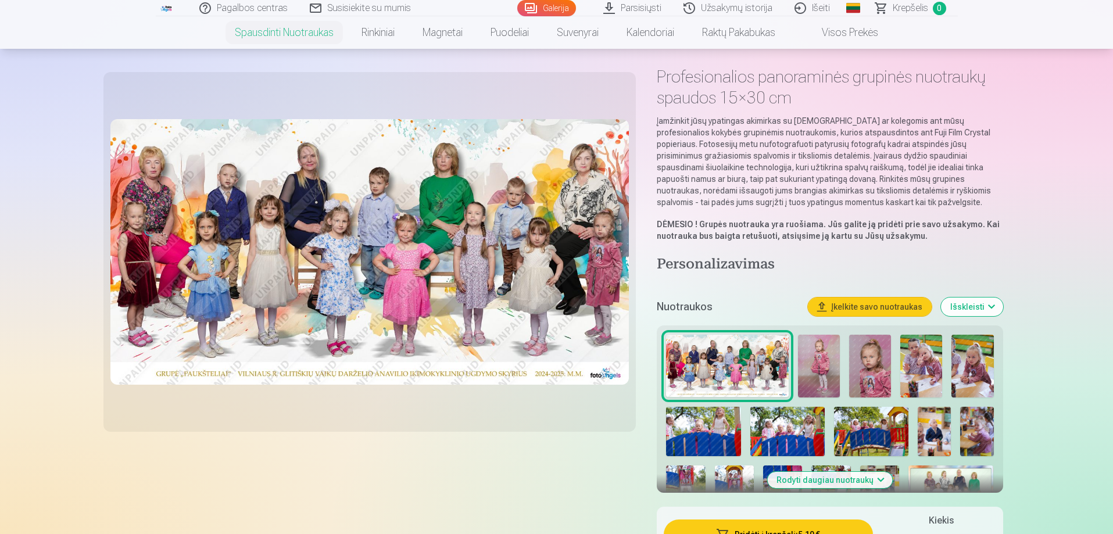
scroll to position [116, 0]
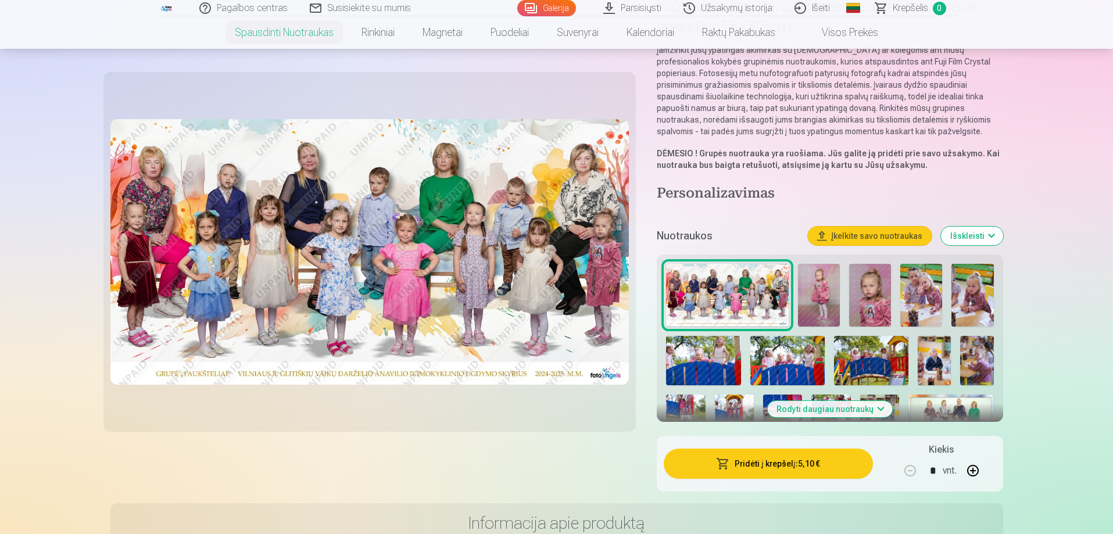
click at [963, 413] on img at bounding box center [951, 424] width 85 height 59
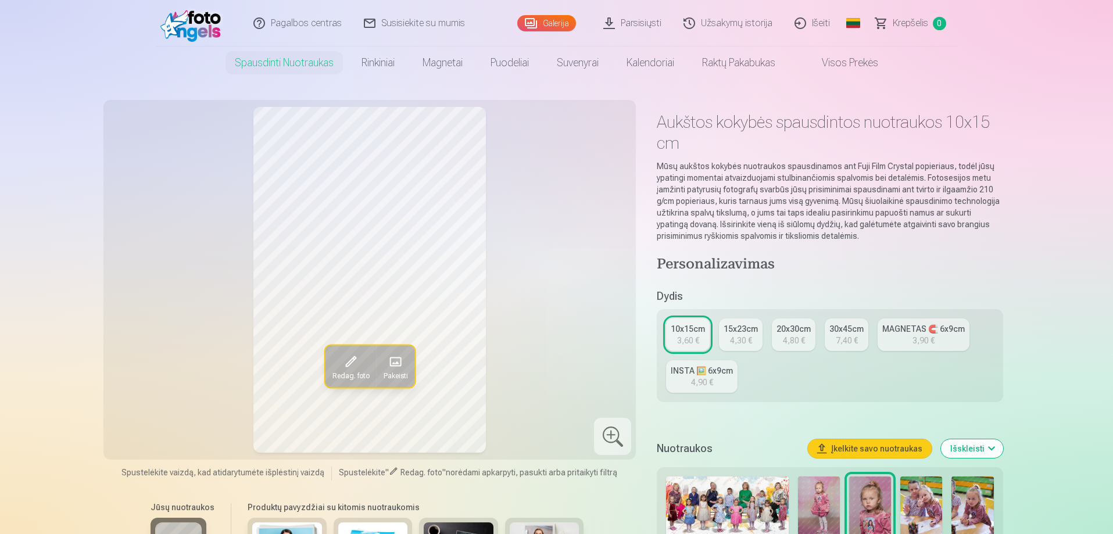
click at [743, 488] on img at bounding box center [727, 508] width 123 height 63
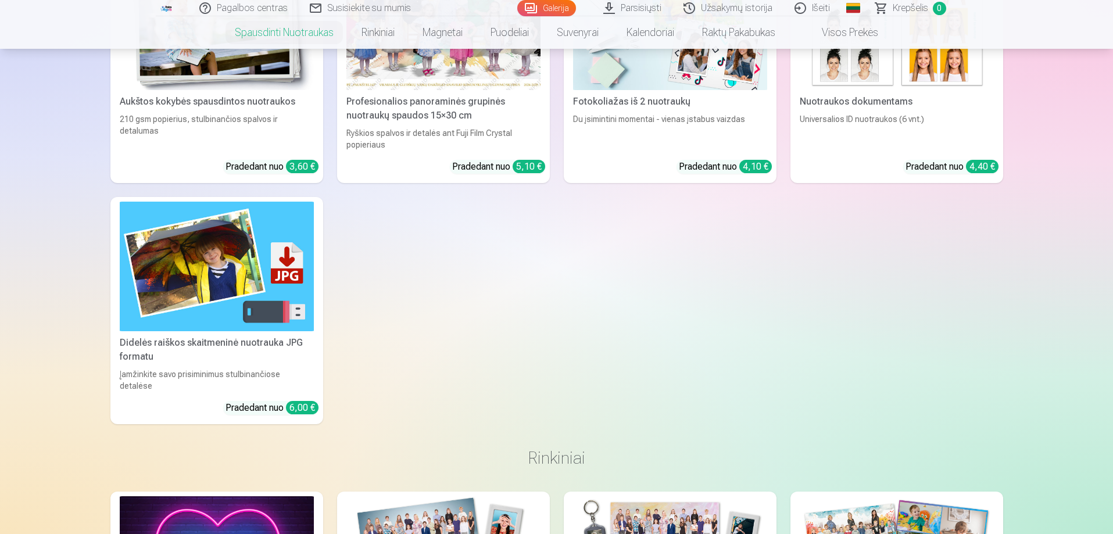
scroll to position [872, 0]
